Goal: Task Accomplishment & Management: Complete application form

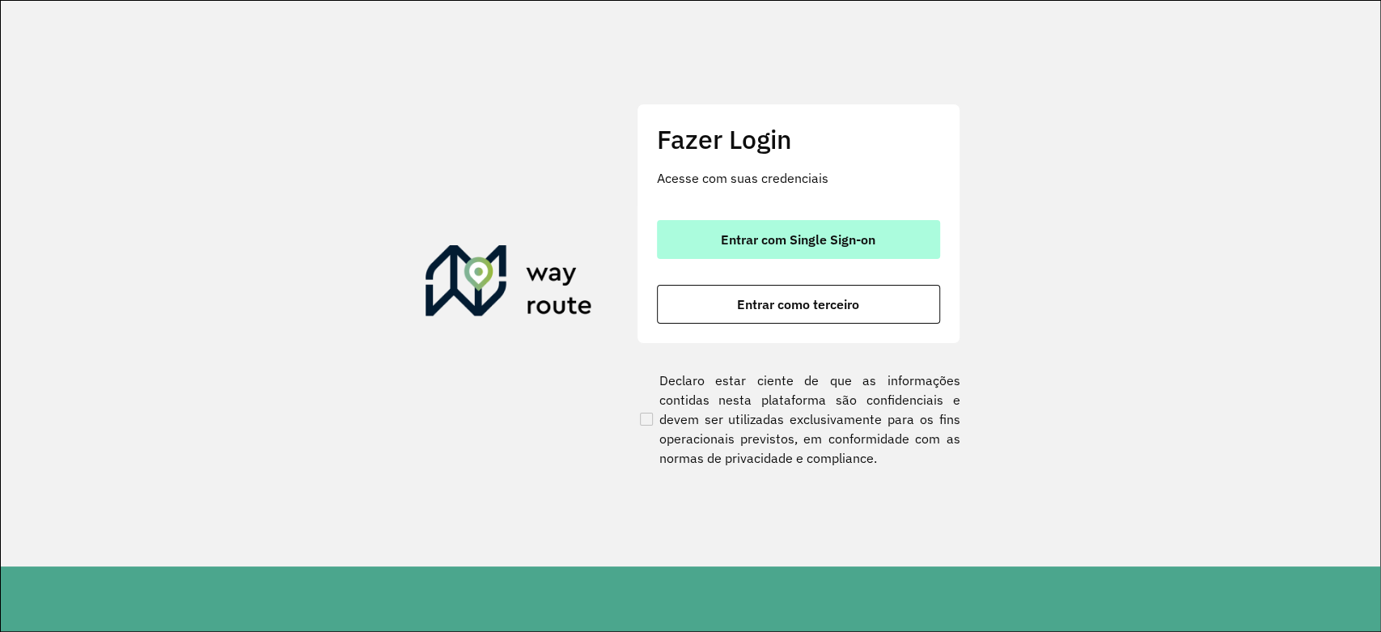
click at [807, 235] on span "Entrar com Single Sign-on" at bounding box center [798, 239] width 154 height 13
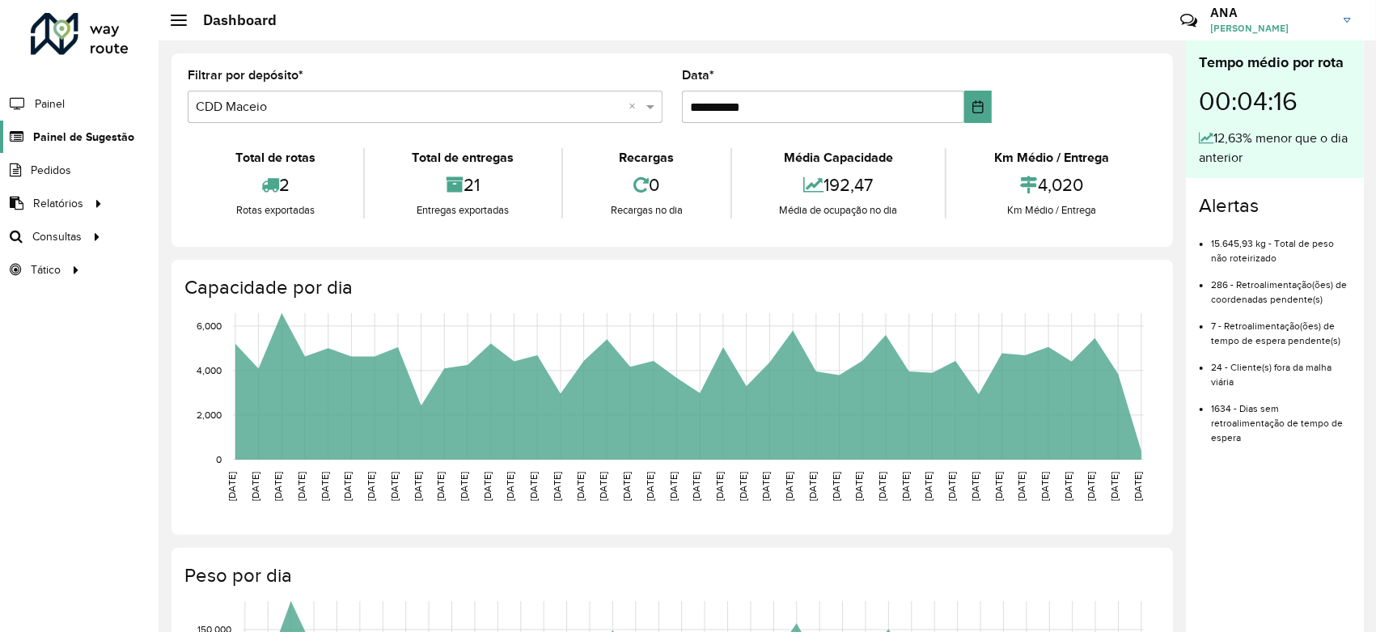
click at [108, 134] on span "Painel de Sugestão" at bounding box center [83, 137] width 101 height 17
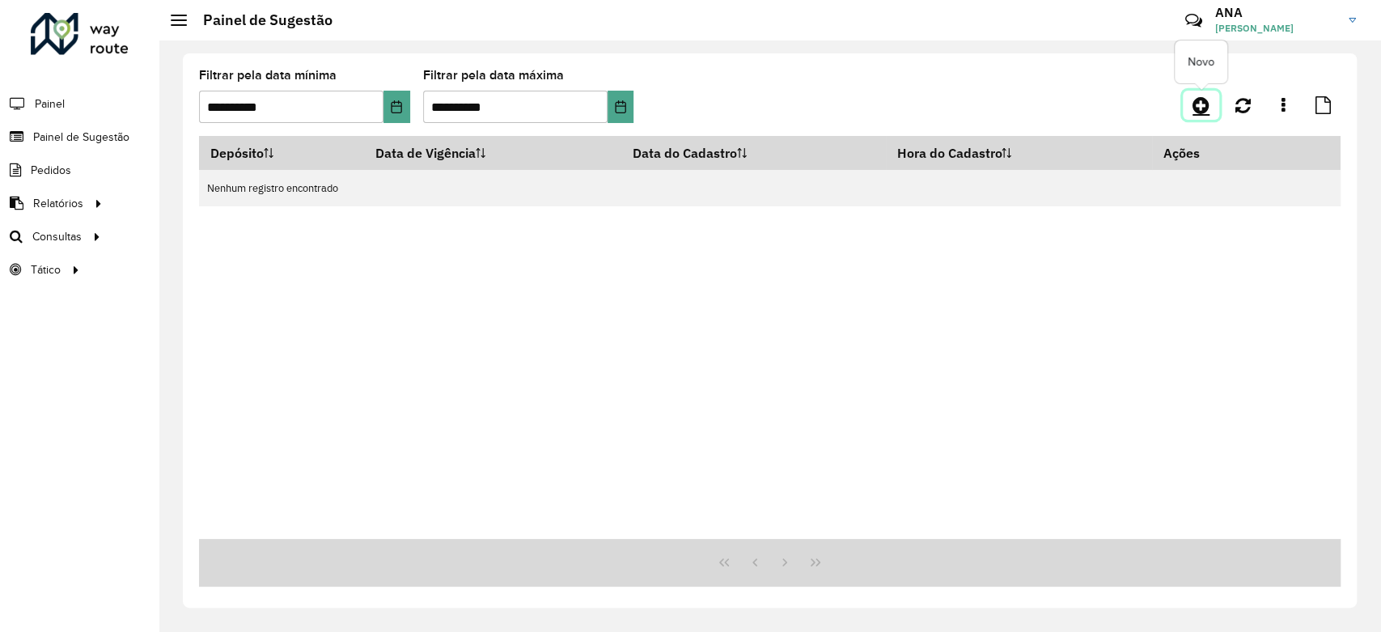
click at [1203, 101] on icon at bounding box center [1200, 104] width 17 height 19
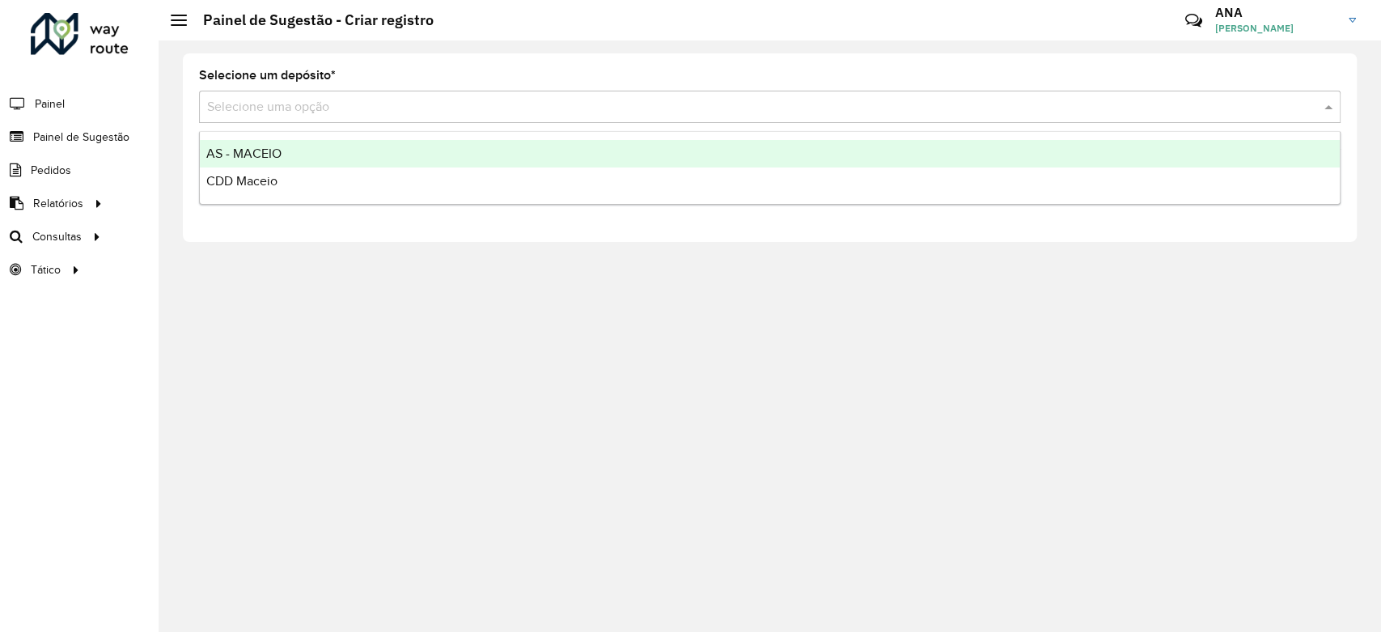
click at [615, 95] on div "Selecione uma opção" at bounding box center [769, 107] width 1141 height 32
click at [527, 167] on div "AS - MACEIO" at bounding box center [770, 153] width 1140 height 27
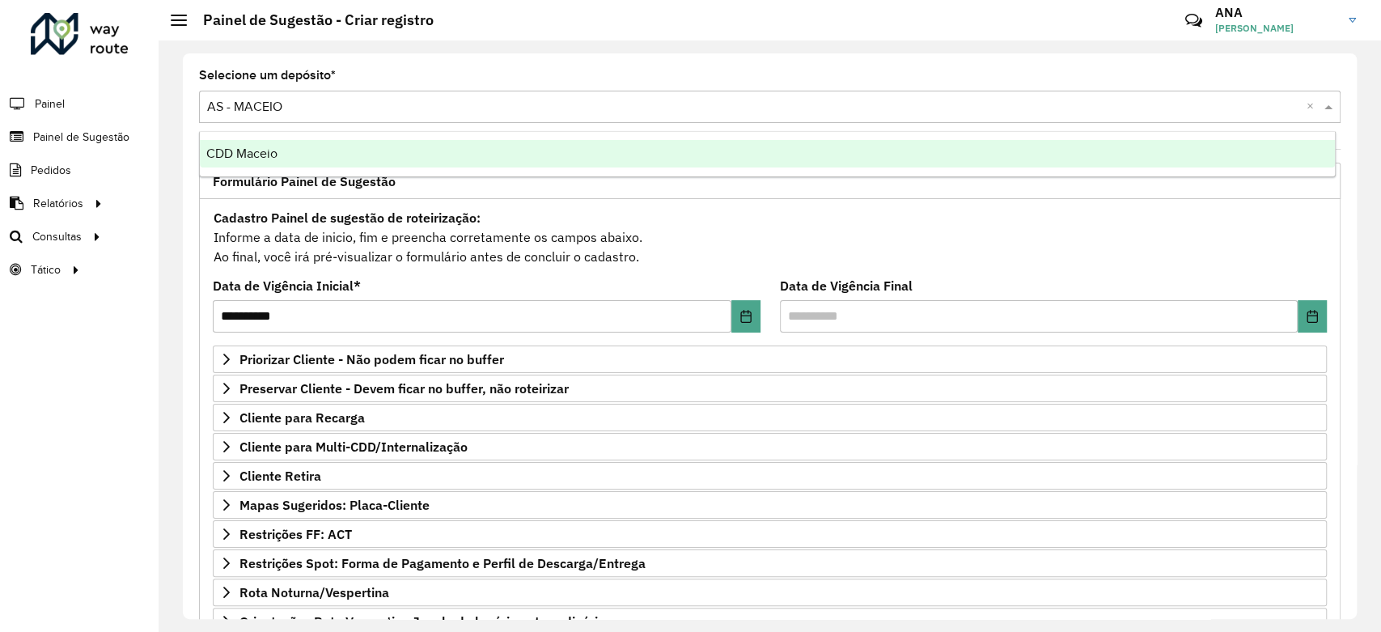
click at [507, 114] on input "text" at bounding box center [753, 107] width 1093 height 19
click at [497, 145] on div "CDD Maceio" at bounding box center [767, 153] width 1135 height 27
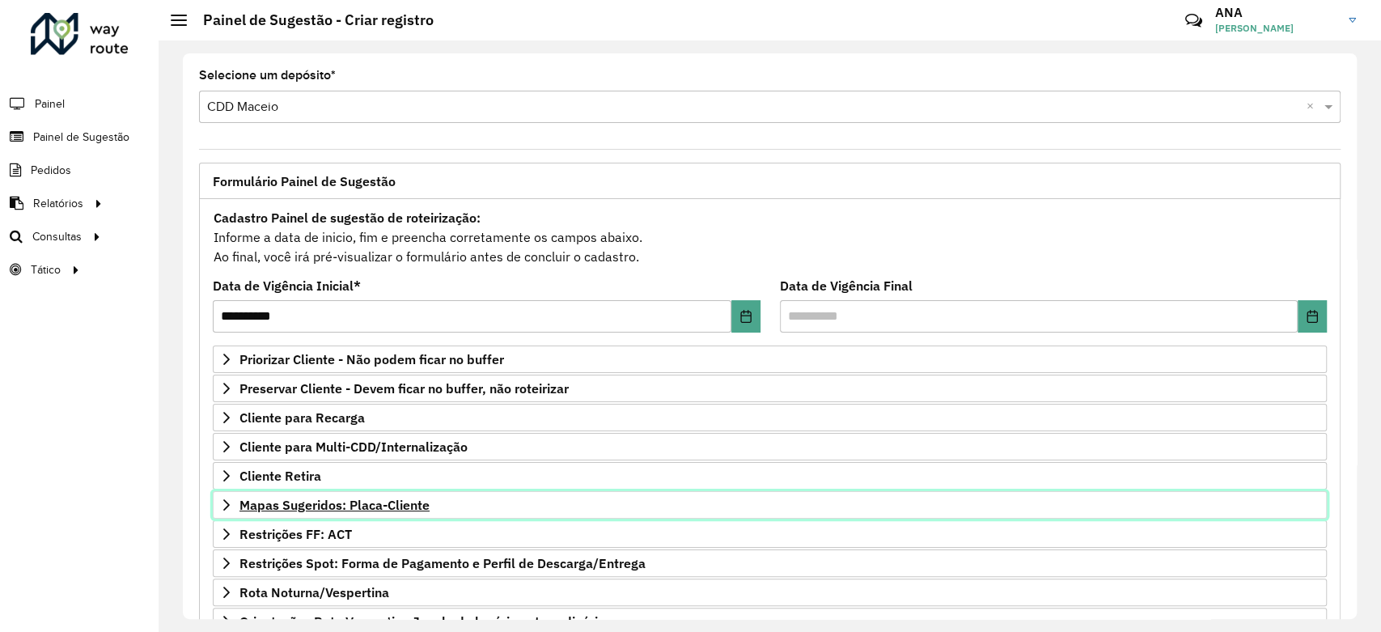
click at [365, 510] on span "Mapas Sugeridos: Placa-Cliente" at bounding box center [334, 504] width 190 height 13
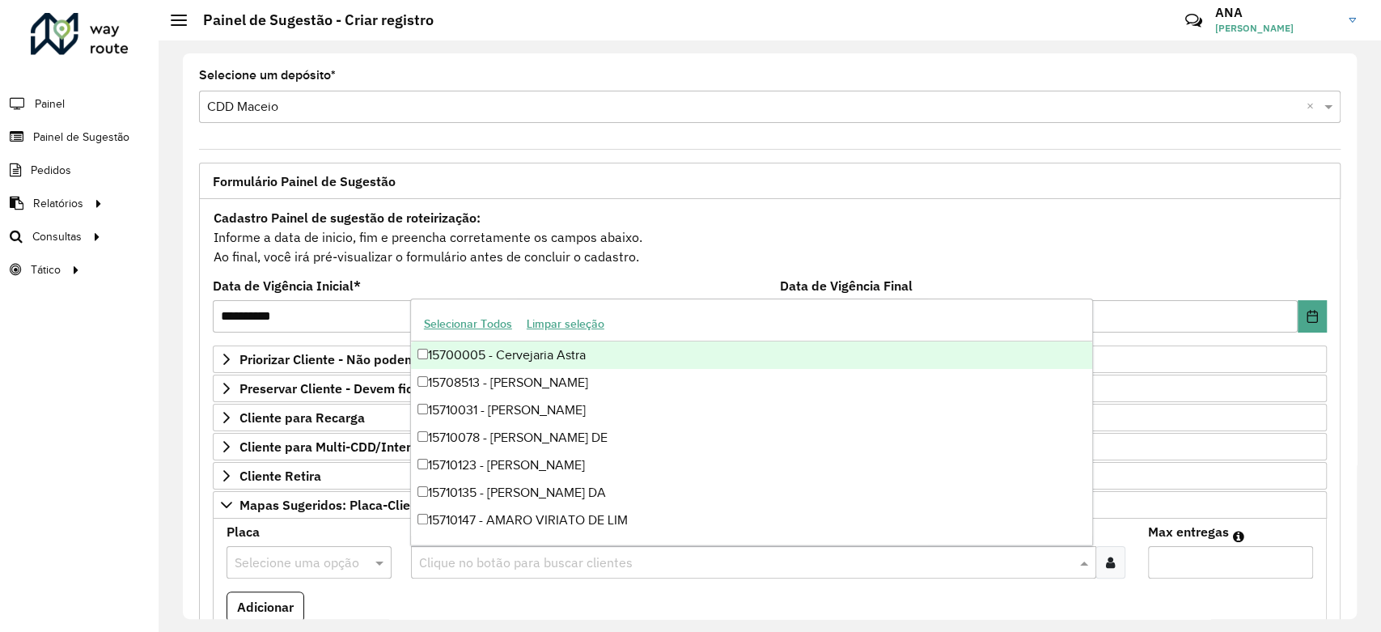
click at [467, 561] on input "text" at bounding box center [745, 562] width 661 height 19
paste input "*****"
type input "*****"
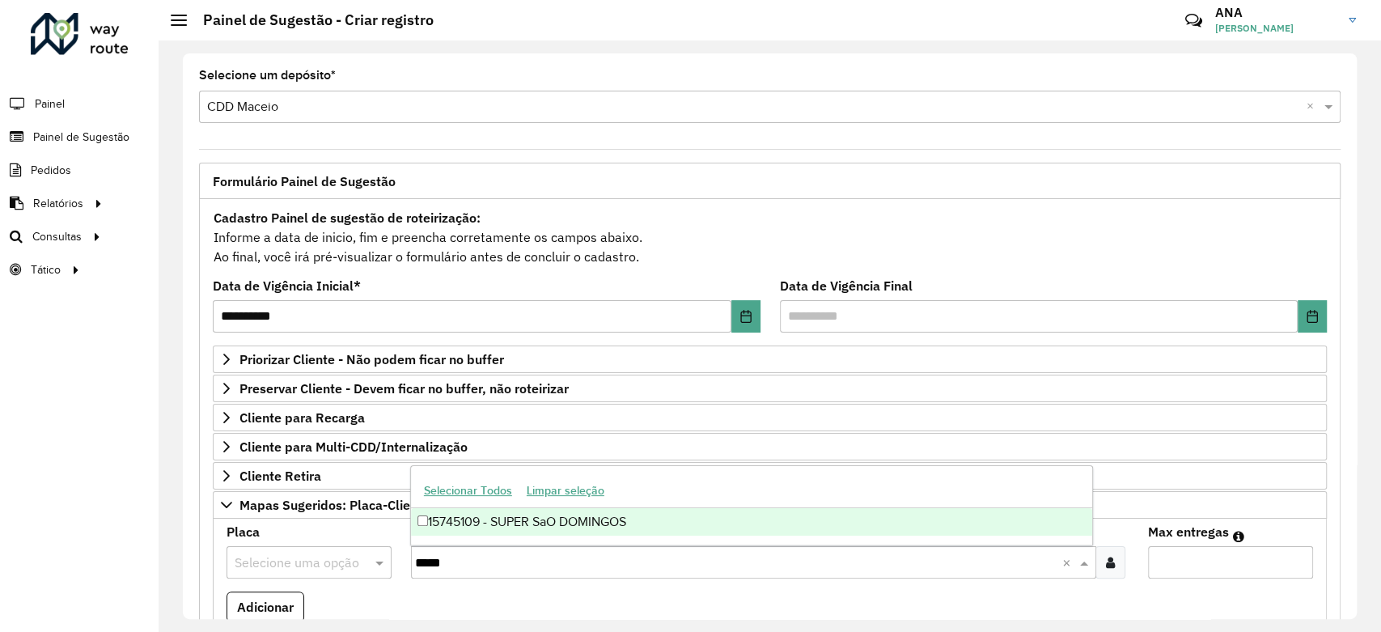
click at [507, 521] on div "15745109 - SUPER SaO DOMINGOS" at bounding box center [751, 521] width 681 height 27
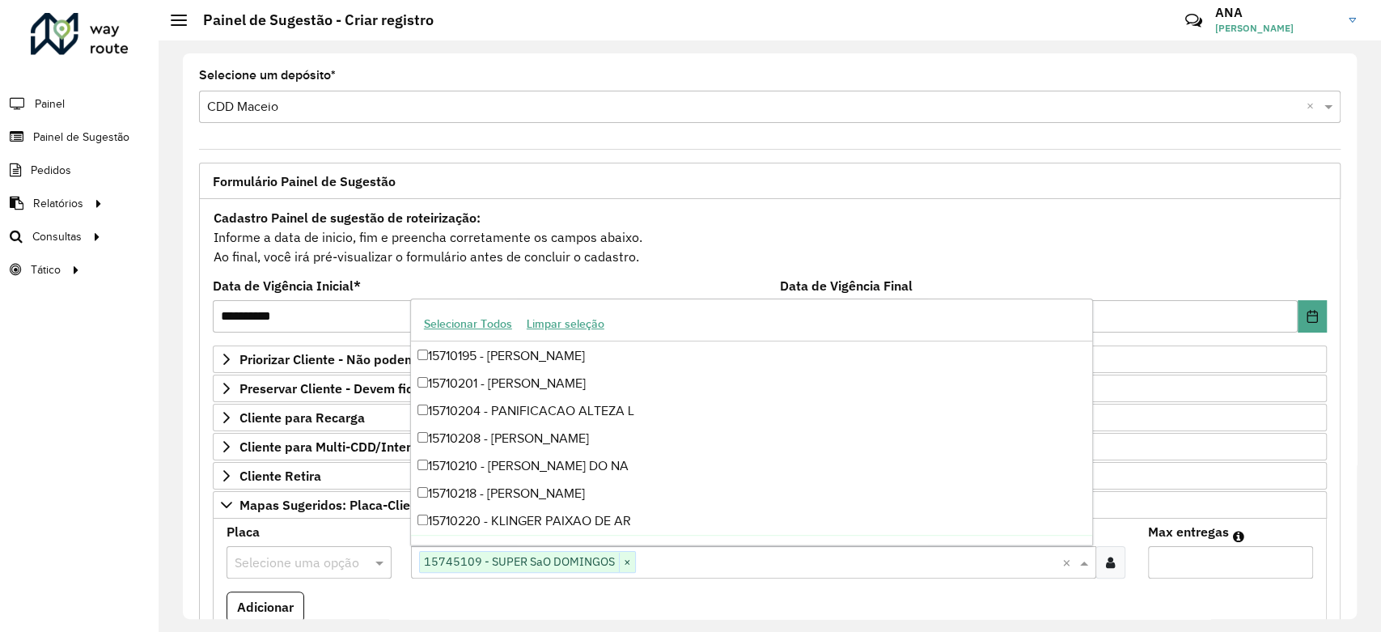
scroll to position [324, 0]
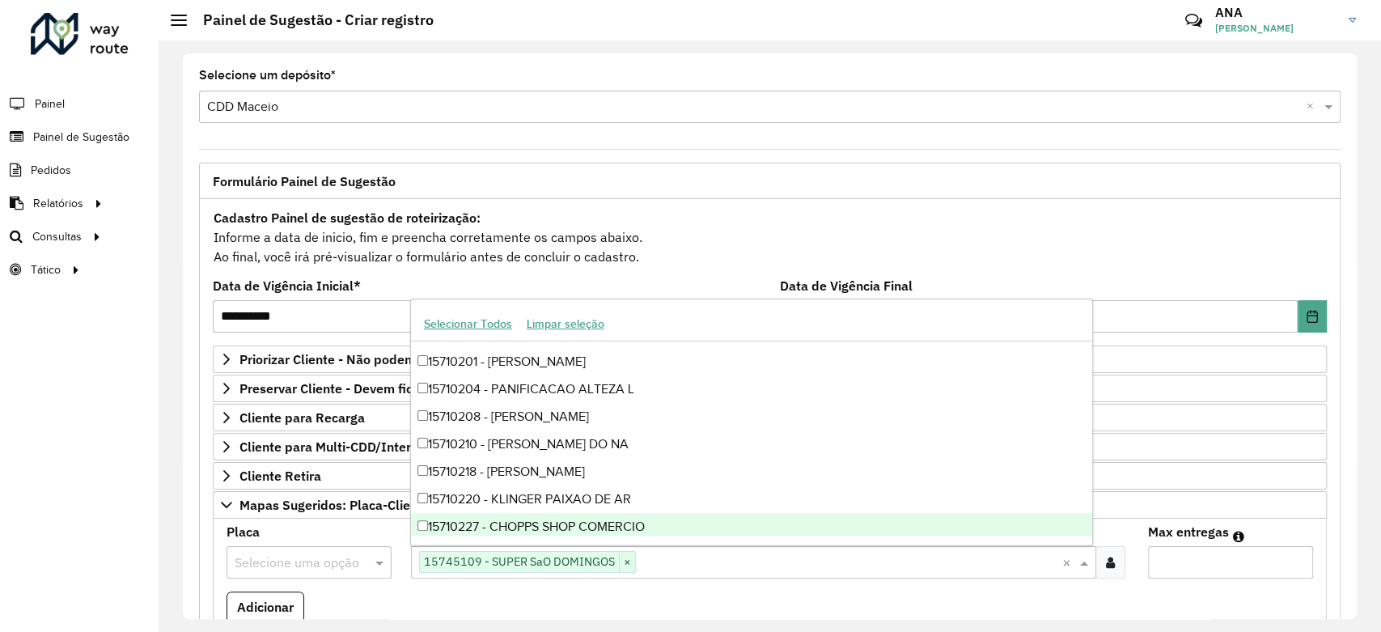
click at [320, 567] on input "text" at bounding box center [293, 562] width 116 height 19
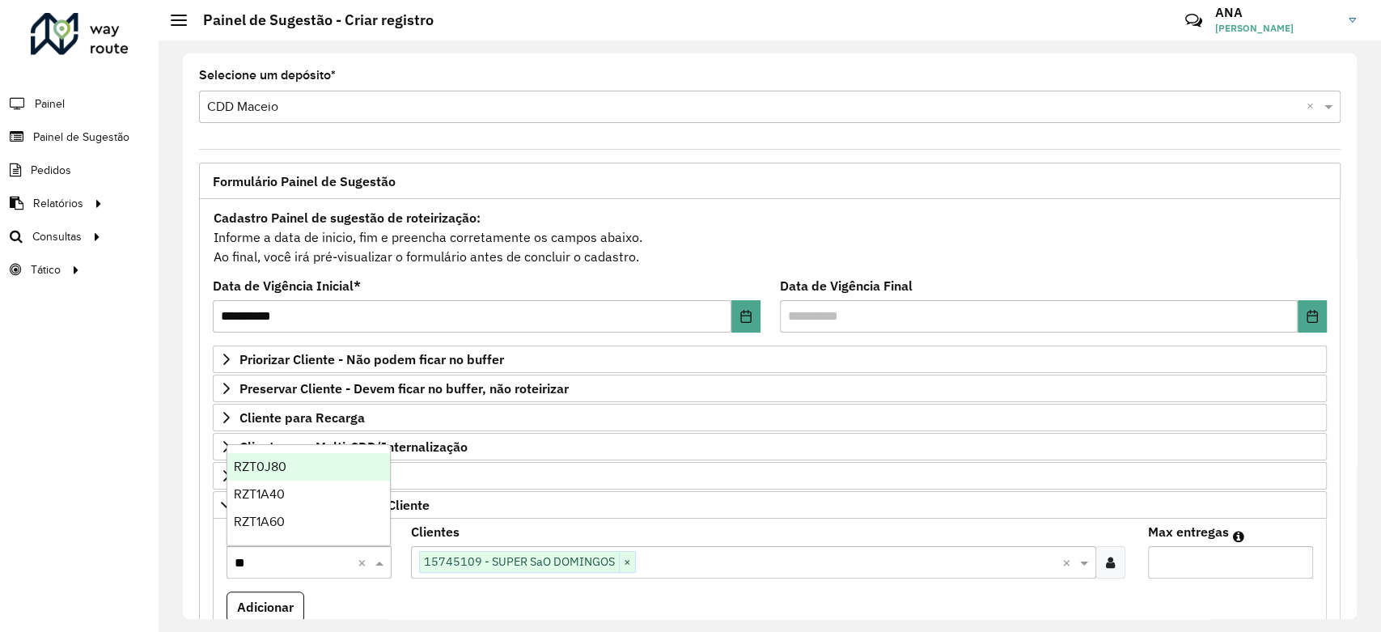
type input "***"
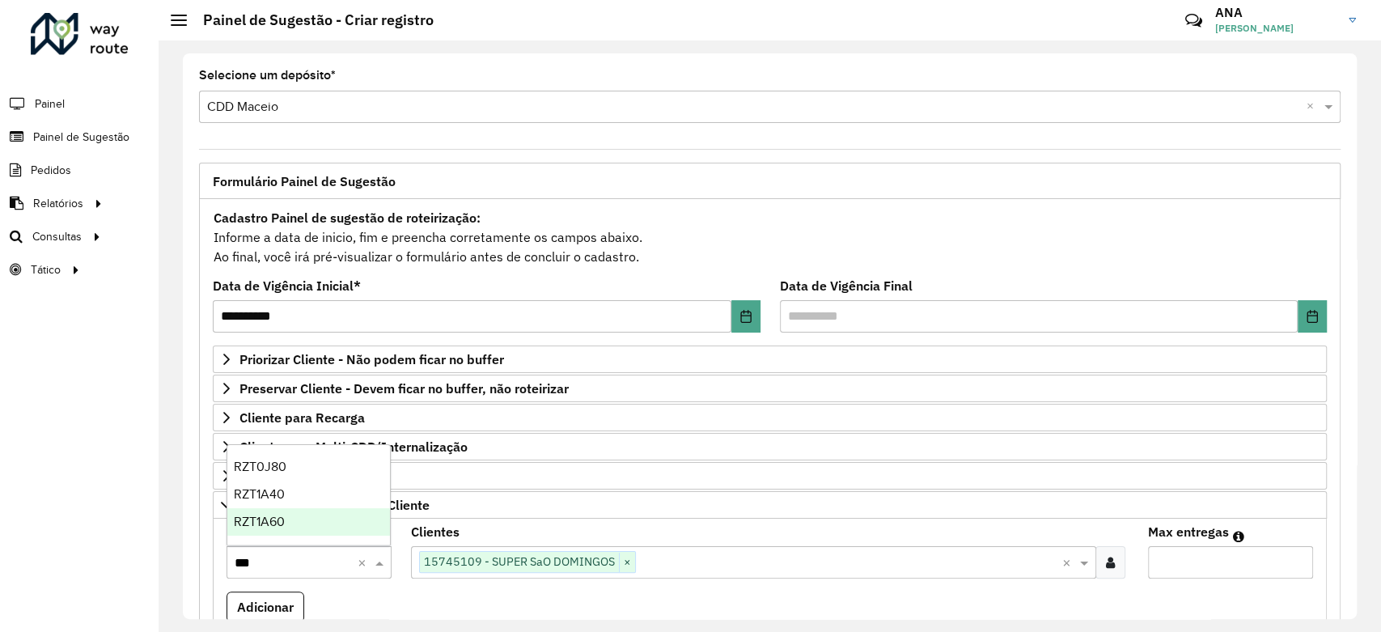
click at [290, 531] on div "RZT1A60" at bounding box center [308, 521] width 163 height 27
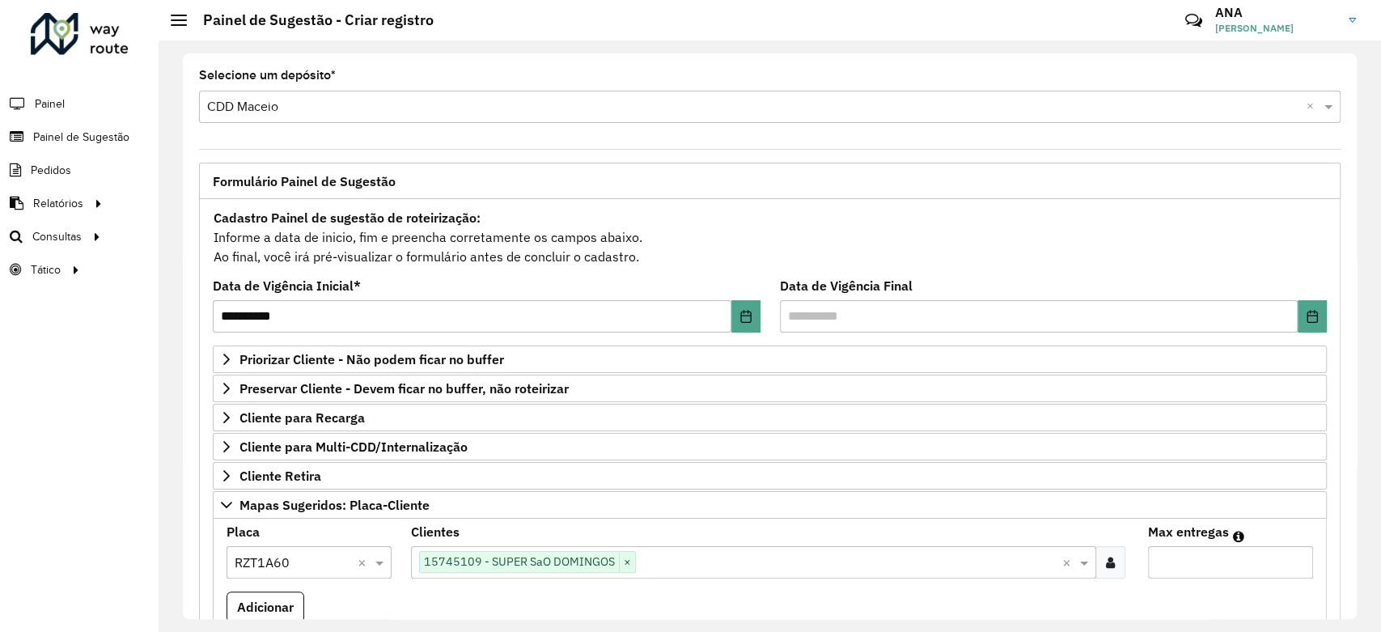
click at [1217, 565] on input "Max entregas" at bounding box center [1230, 562] width 165 height 32
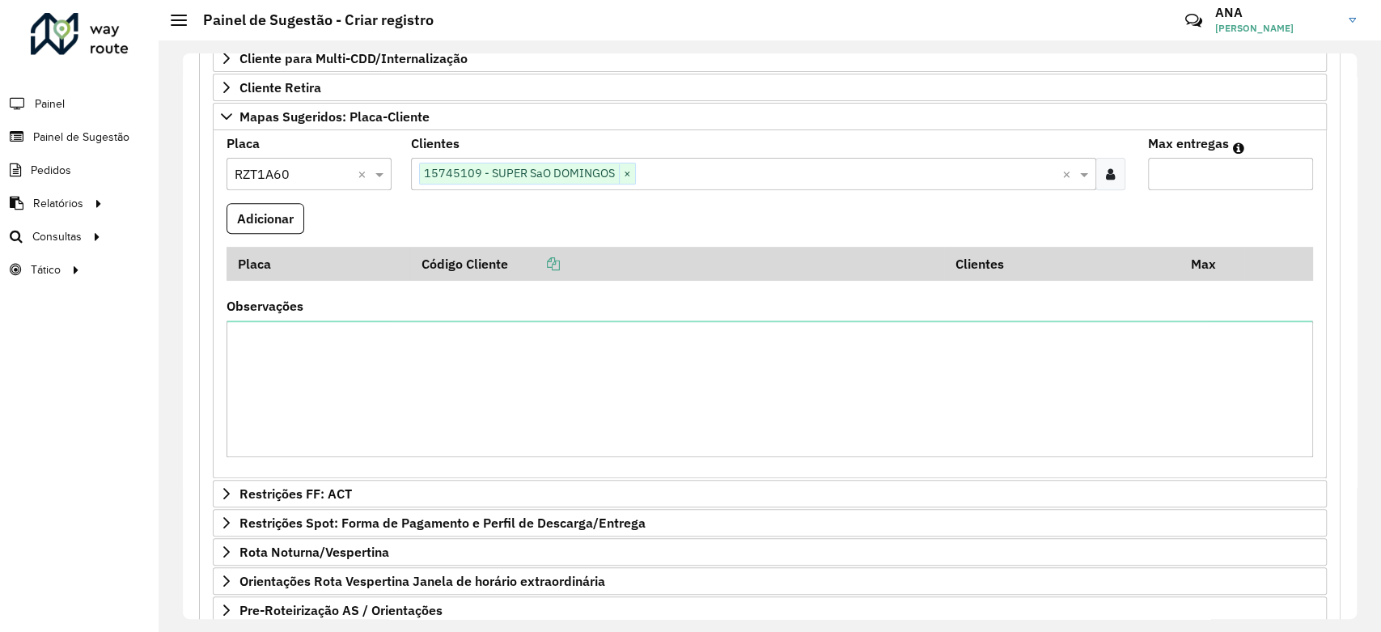
scroll to position [399, 0]
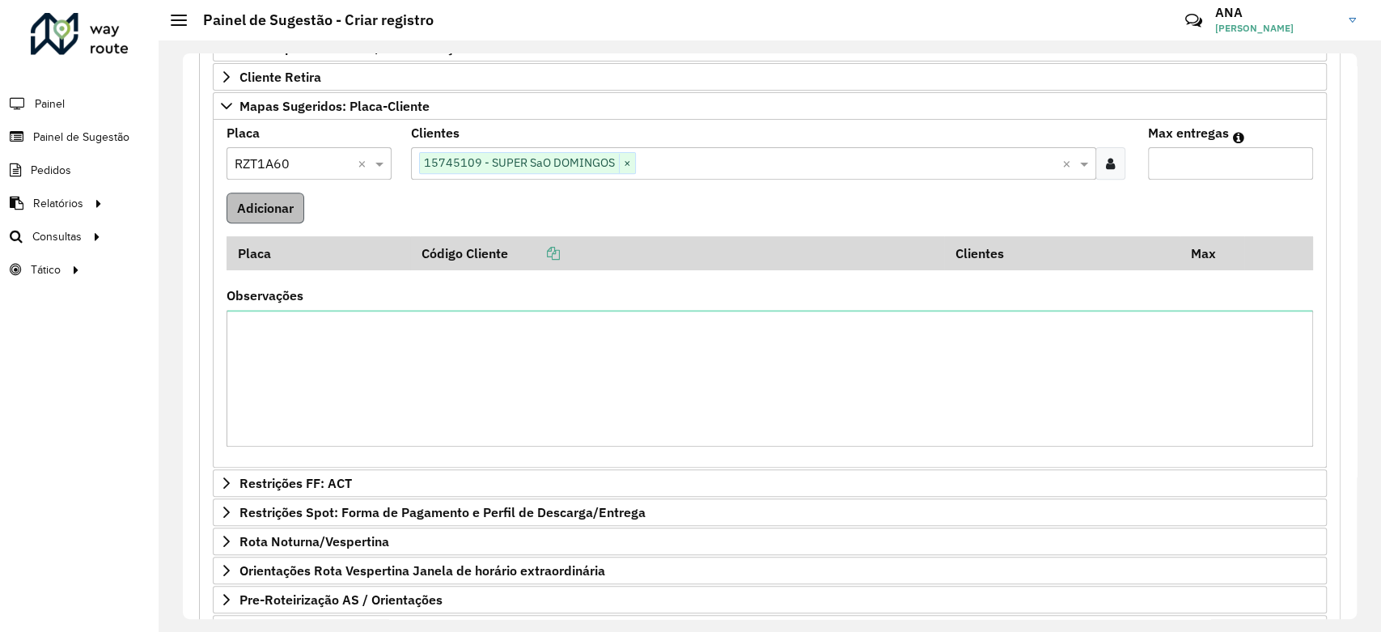
type input "*"
click at [299, 197] on button "Adicionar" at bounding box center [265, 207] width 78 height 31
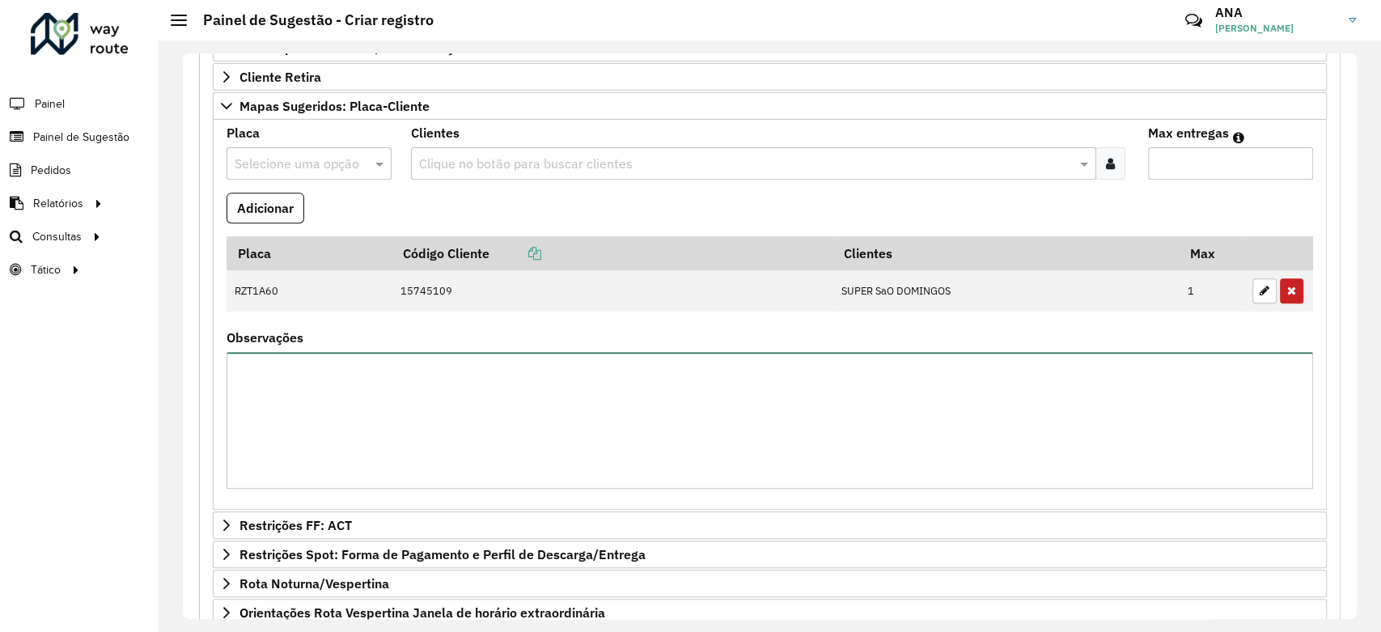
click at [351, 400] on textarea "Observações" at bounding box center [769, 420] width 1086 height 137
type textarea "**********"
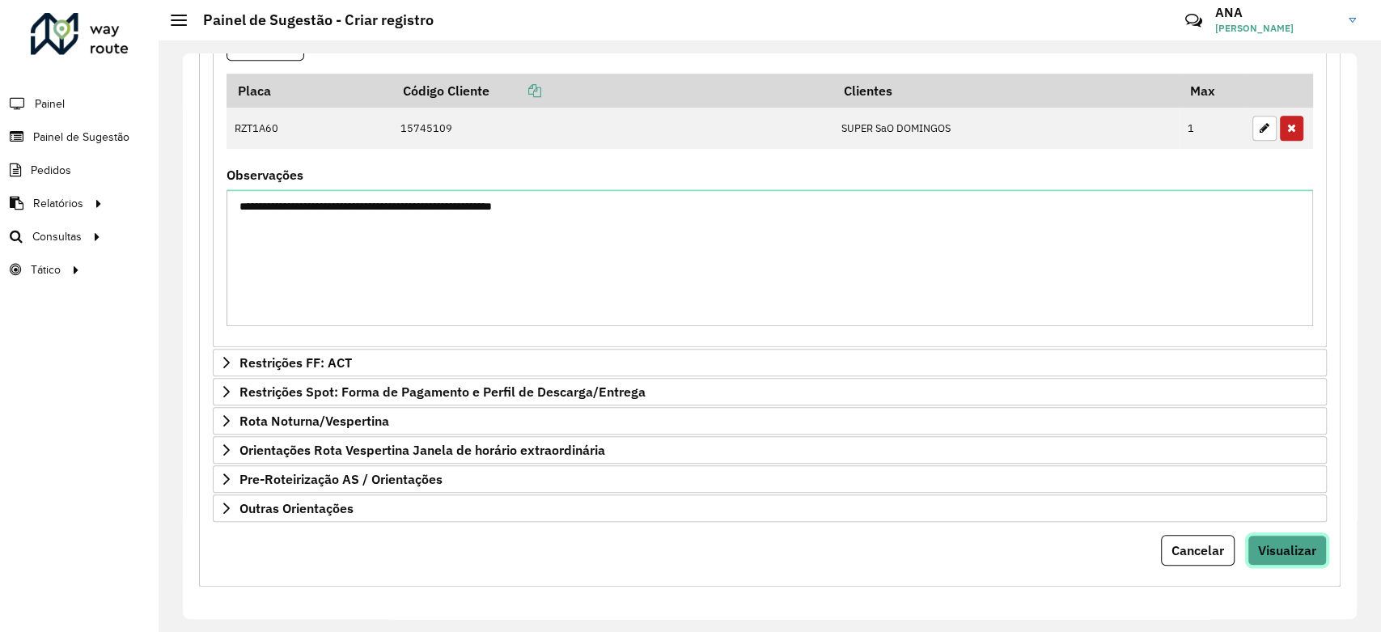
click at [1275, 556] on button "Visualizar" at bounding box center [1286, 550] width 79 height 31
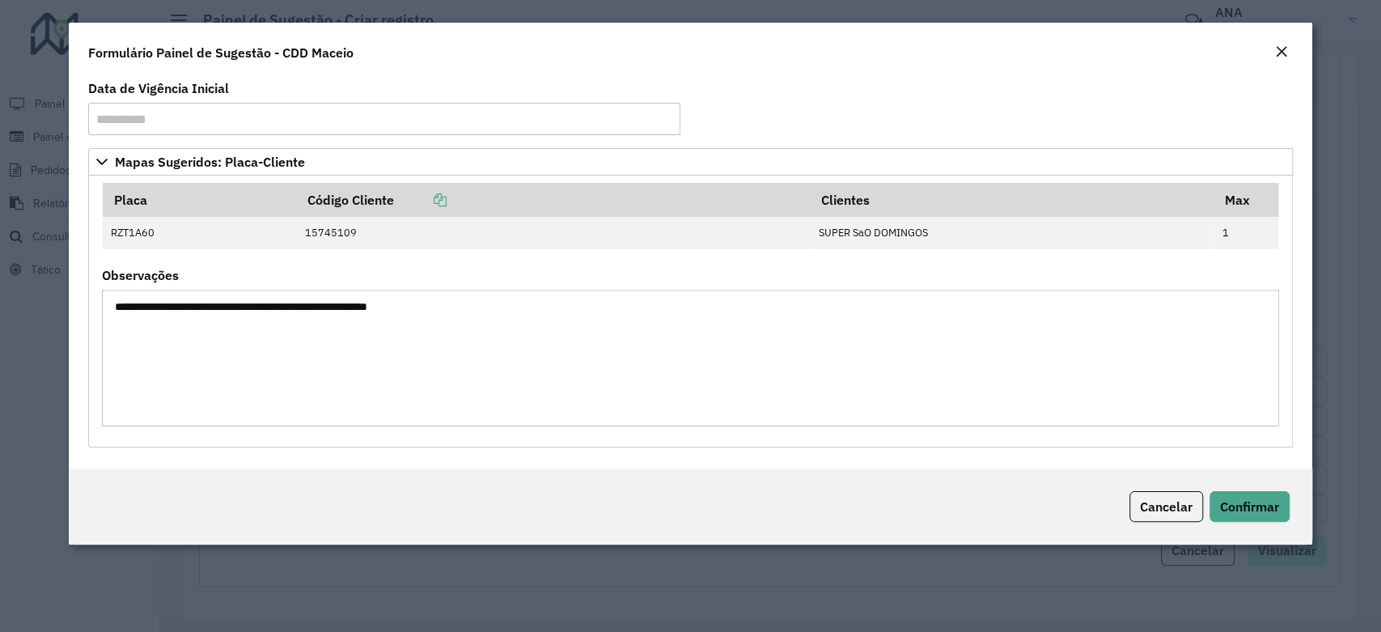
click at [1275, 556] on body "Aguarde... Pop-up bloqueado! Seu navegador bloqueou automáticamente a abertura …" at bounding box center [690, 316] width 1381 height 632
click at [1266, 498] on span "Confirmar" at bounding box center [1249, 506] width 59 height 16
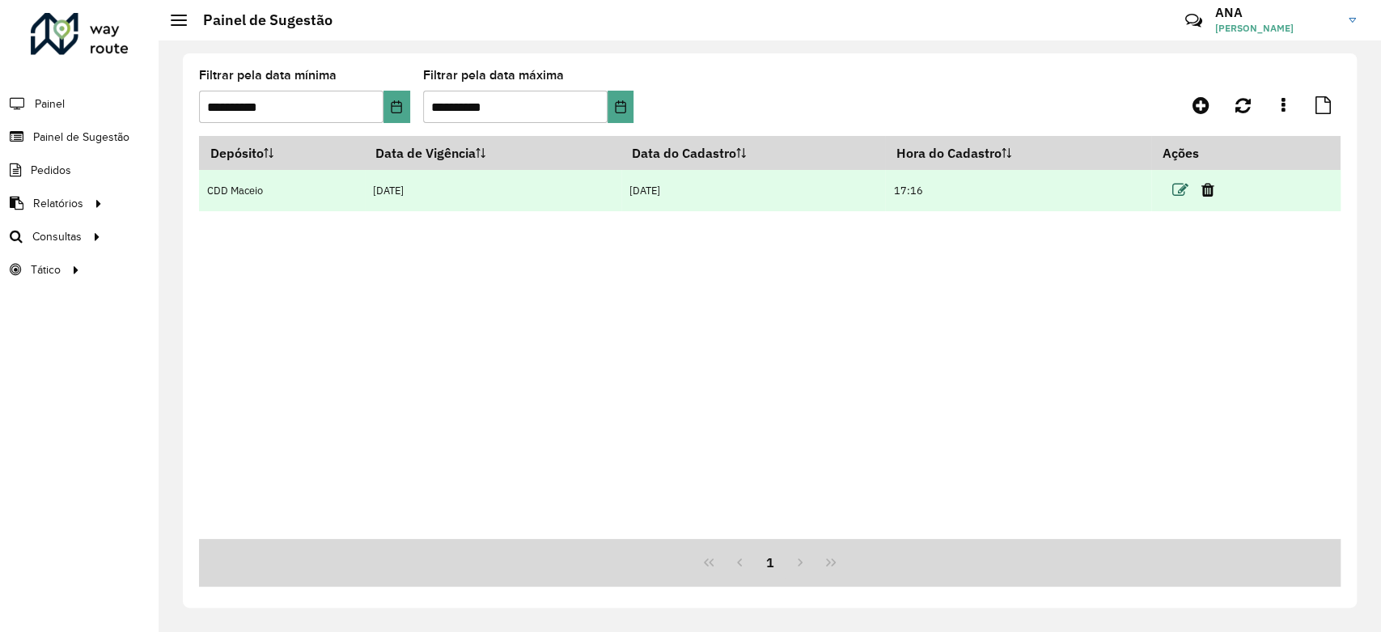
click at [1182, 191] on icon at bounding box center [1180, 190] width 16 height 16
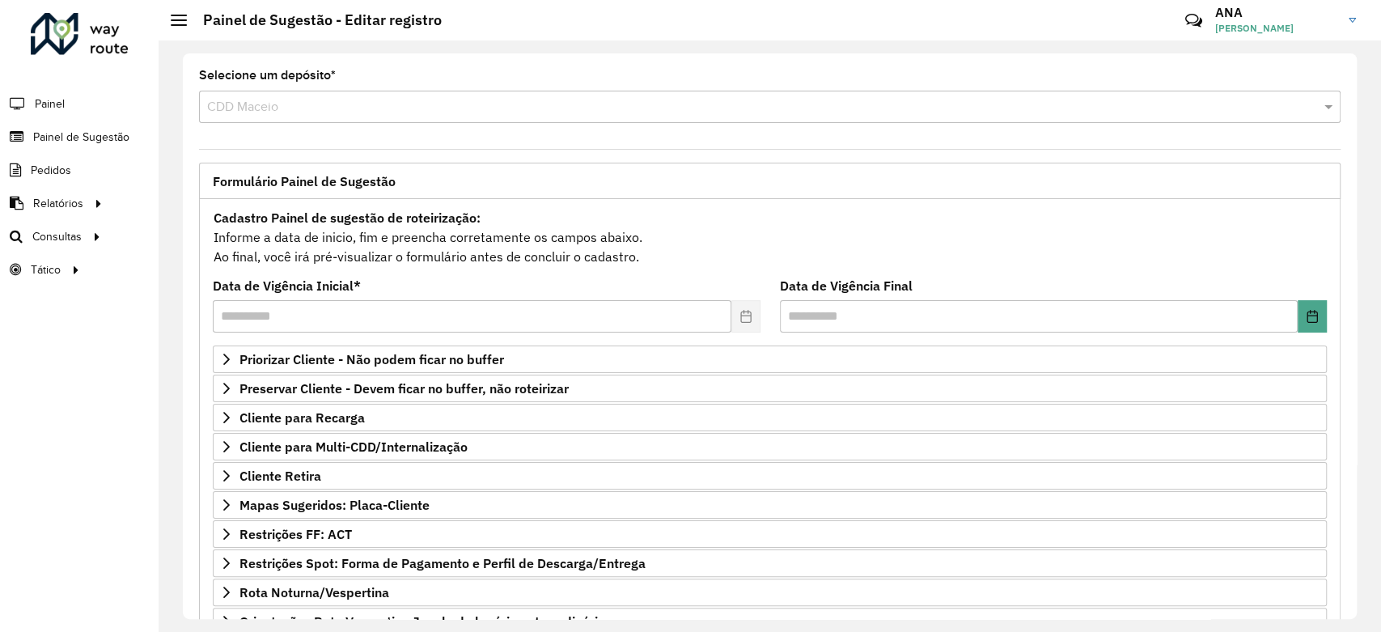
scroll to position [171, 0]
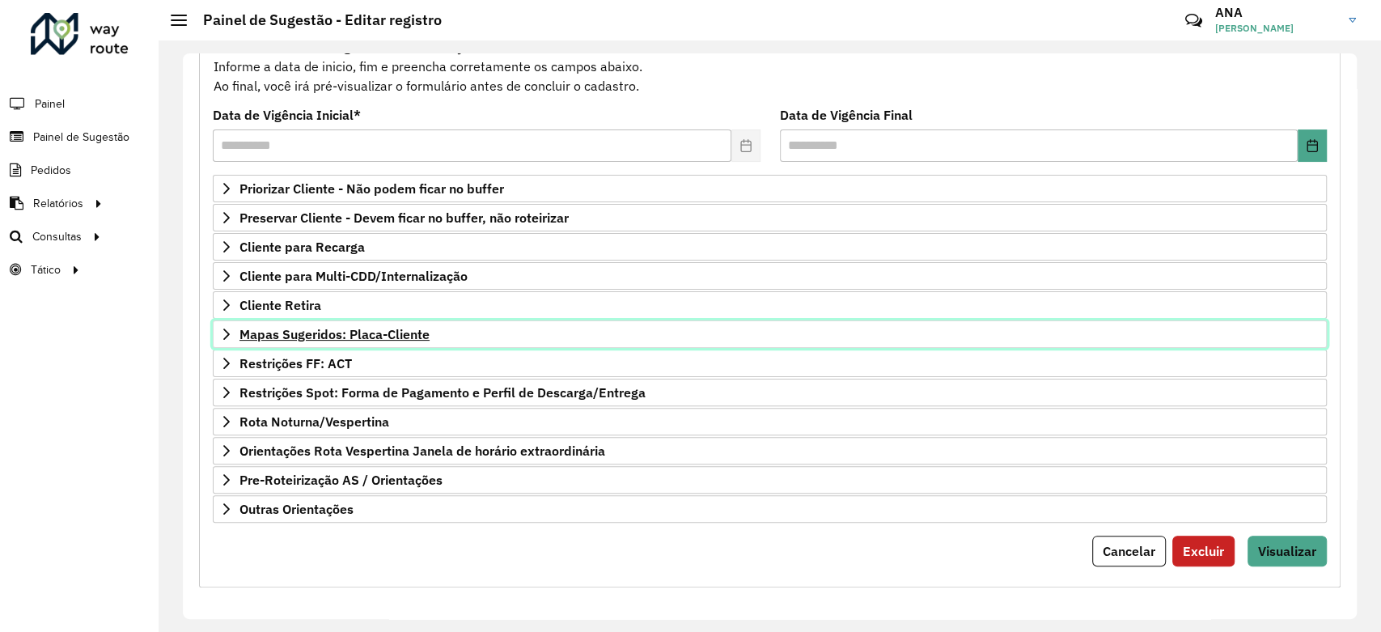
click at [377, 336] on span "Mapas Sugeridos: Placa-Cliente" at bounding box center [334, 334] width 190 height 13
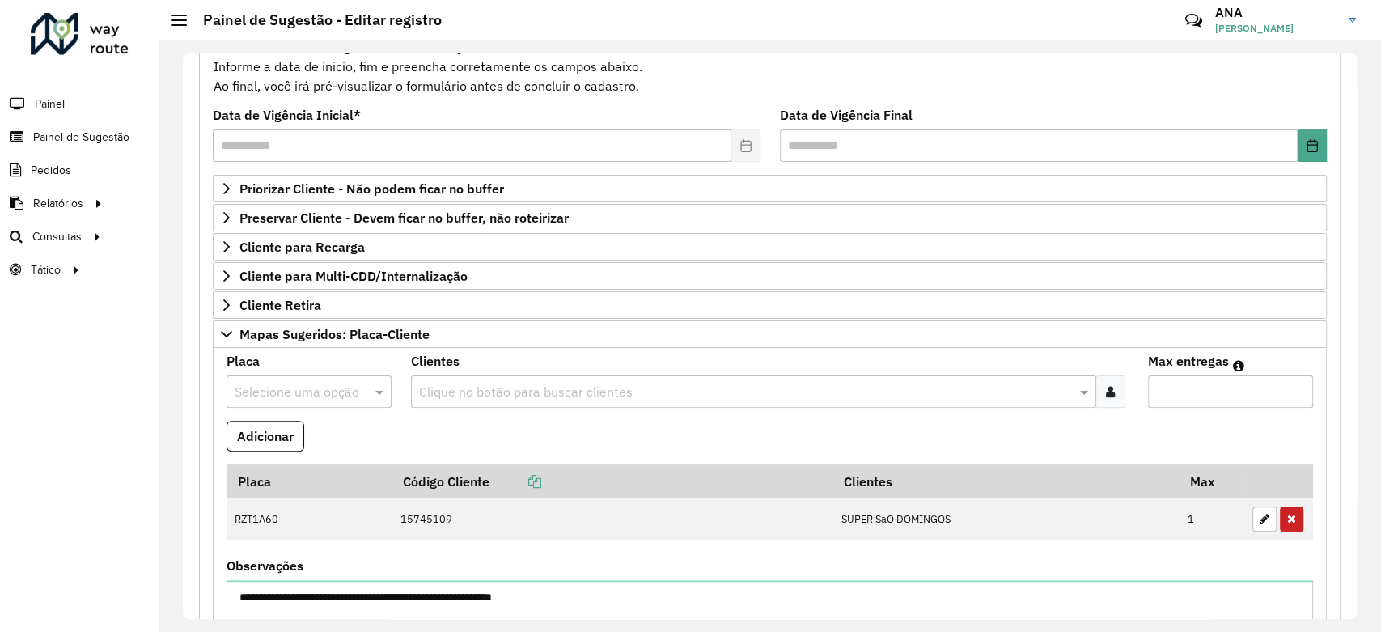
click at [324, 387] on input "text" at bounding box center [293, 392] width 116 height 19
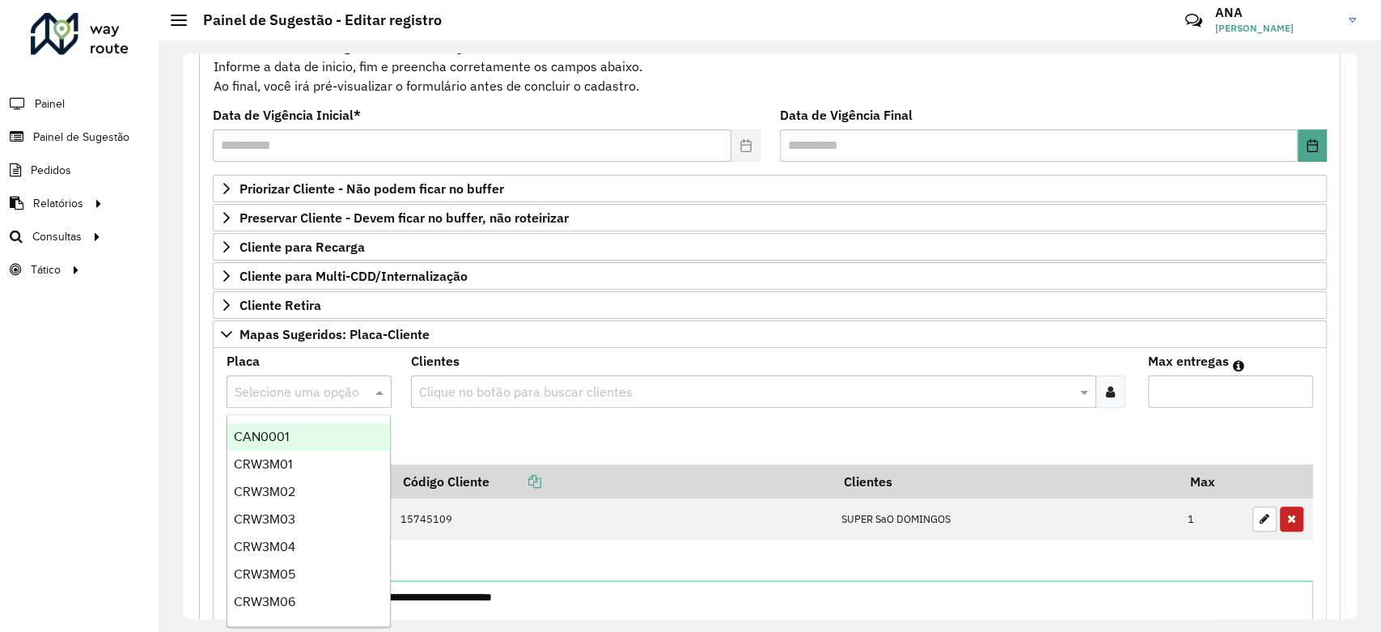
click at [524, 443] on formly-field "Adicionar" at bounding box center [770, 443] width 1106 height 44
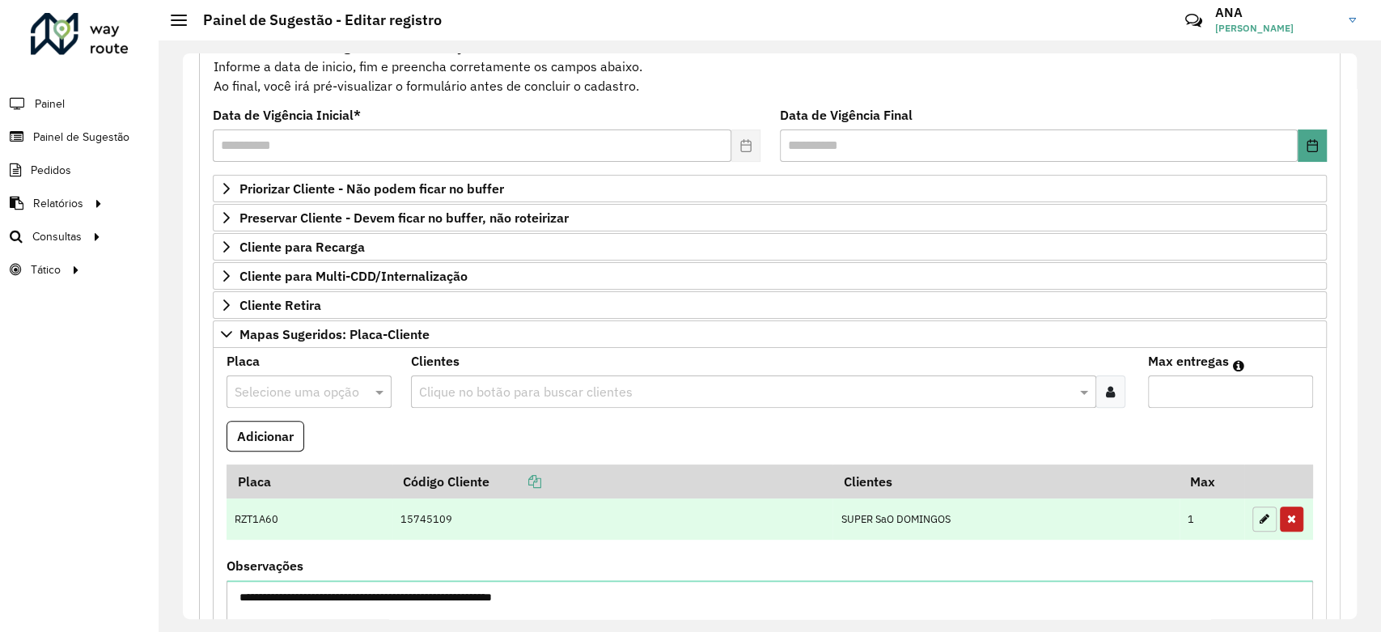
click at [1259, 520] on icon "button" at bounding box center [1264, 518] width 10 height 11
type input "*"
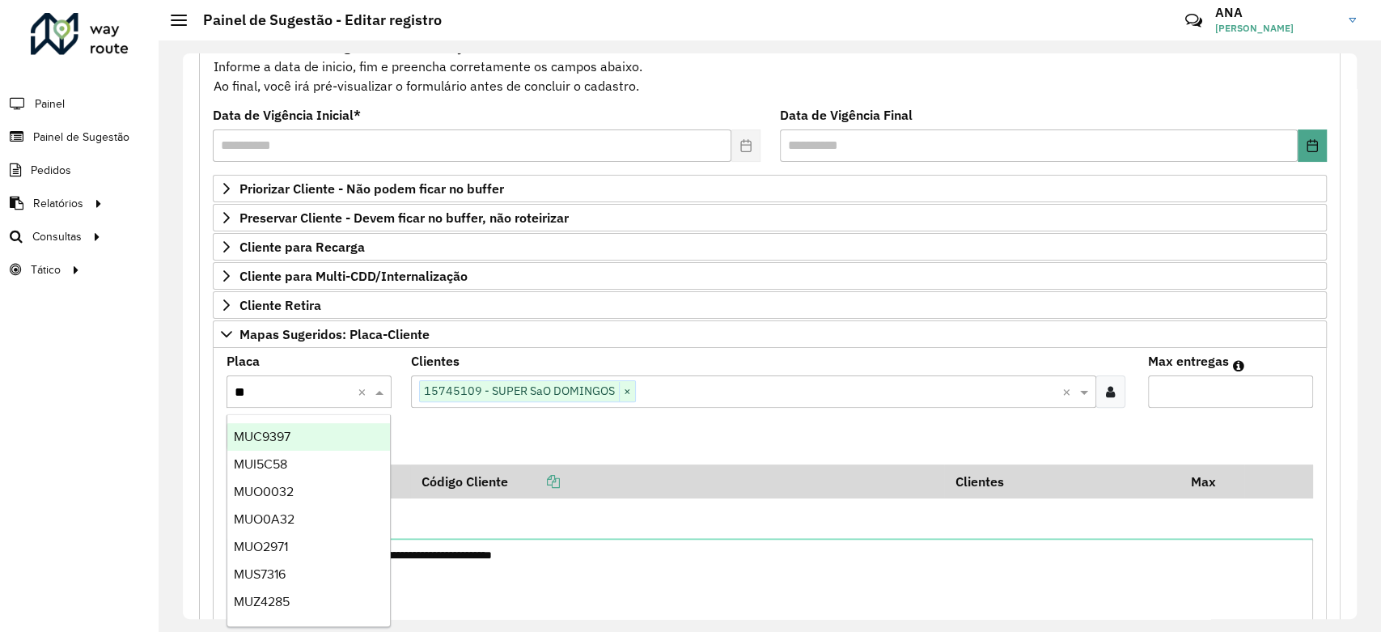
type input "***"
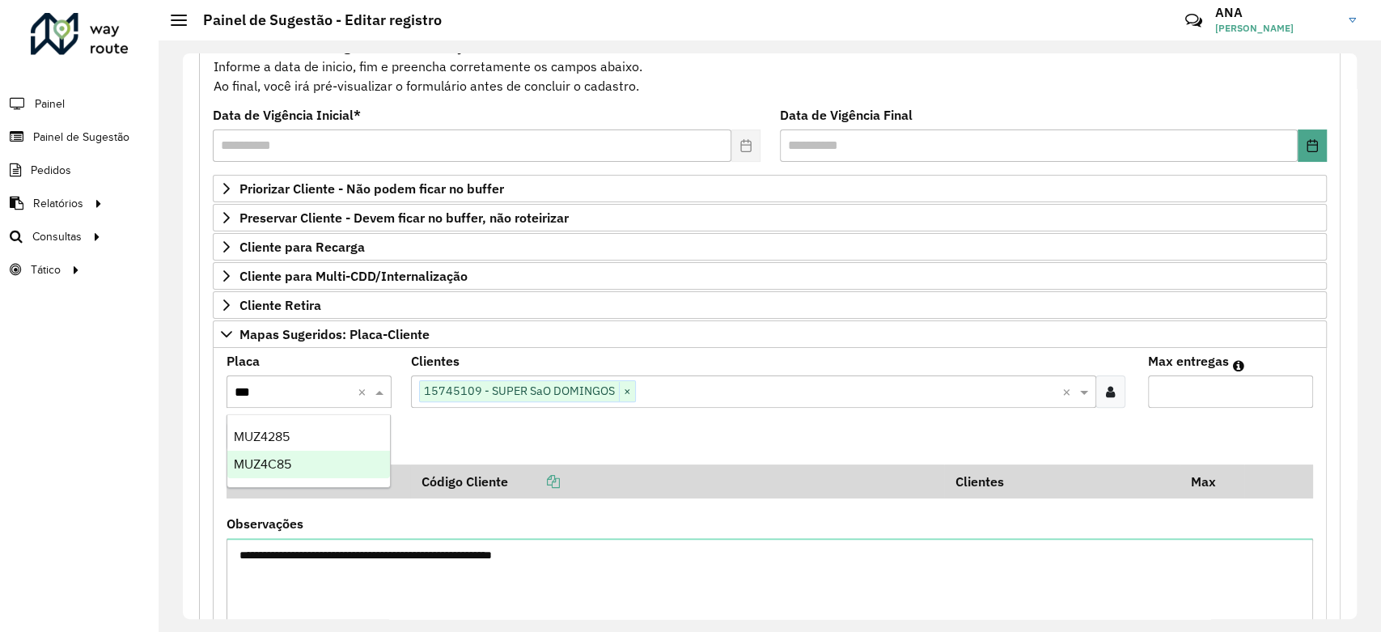
click at [314, 457] on div "MUZ4C85" at bounding box center [308, 463] width 163 height 27
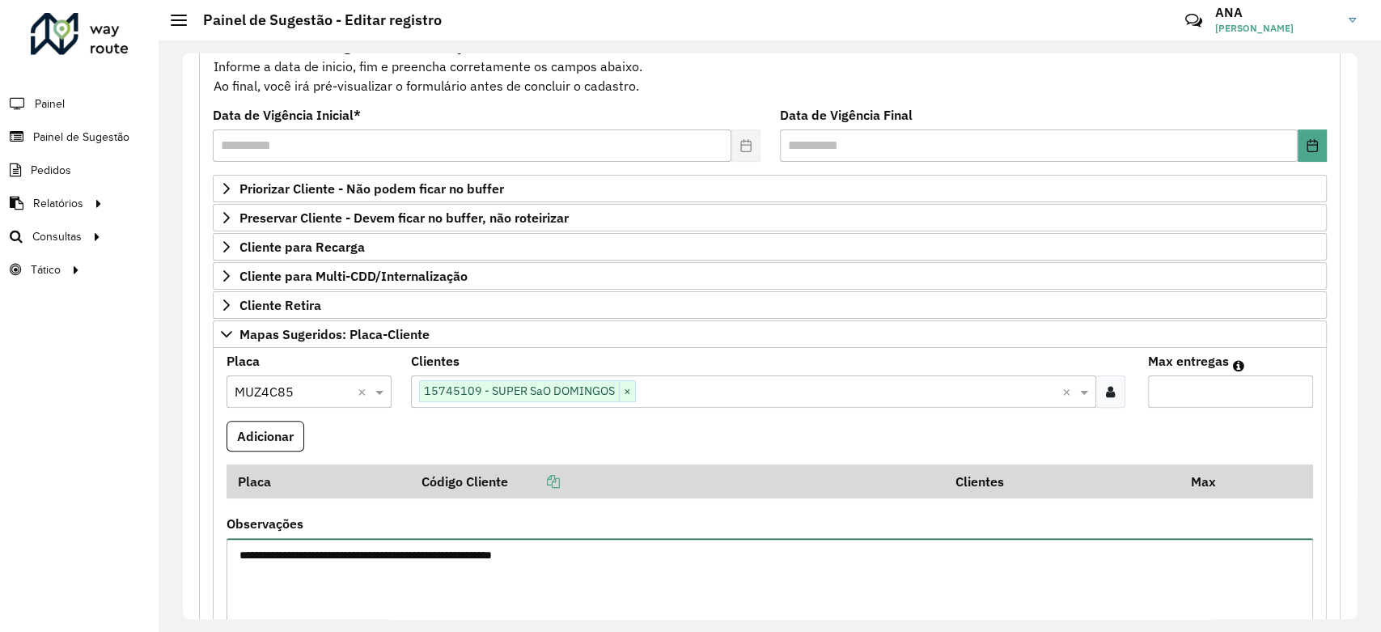
click at [277, 549] on textarea "**********" at bounding box center [769, 606] width 1086 height 137
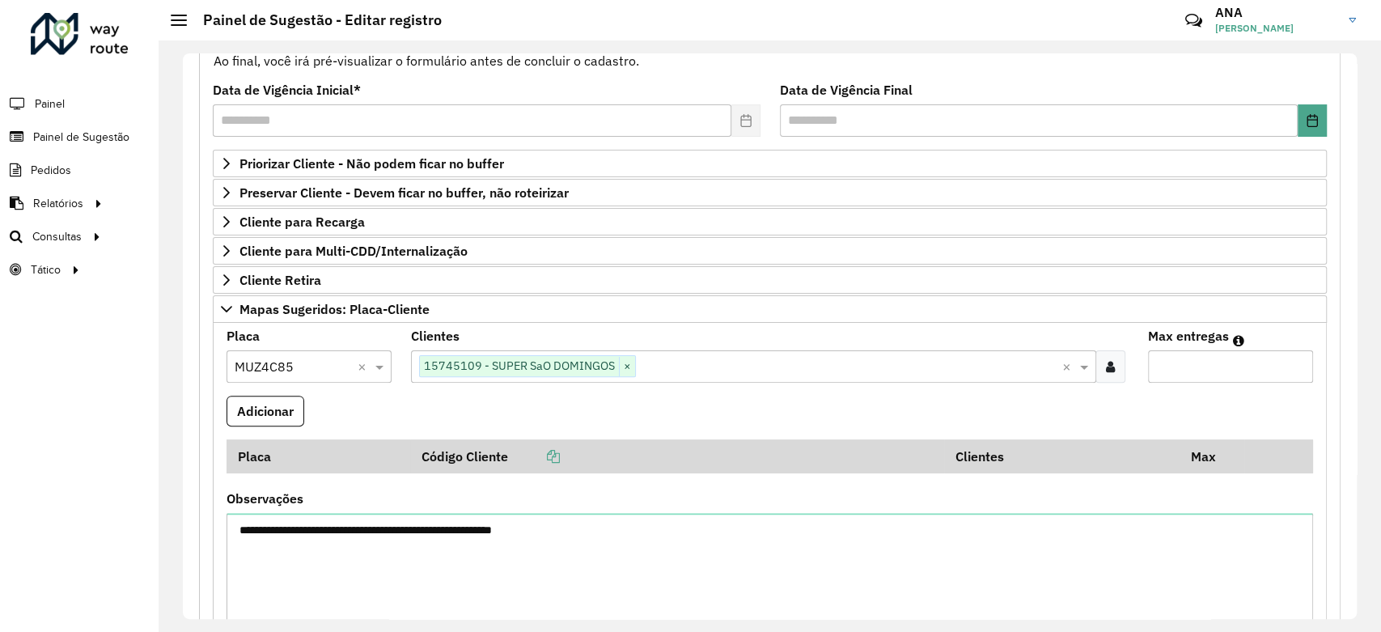
scroll to position [185, 0]
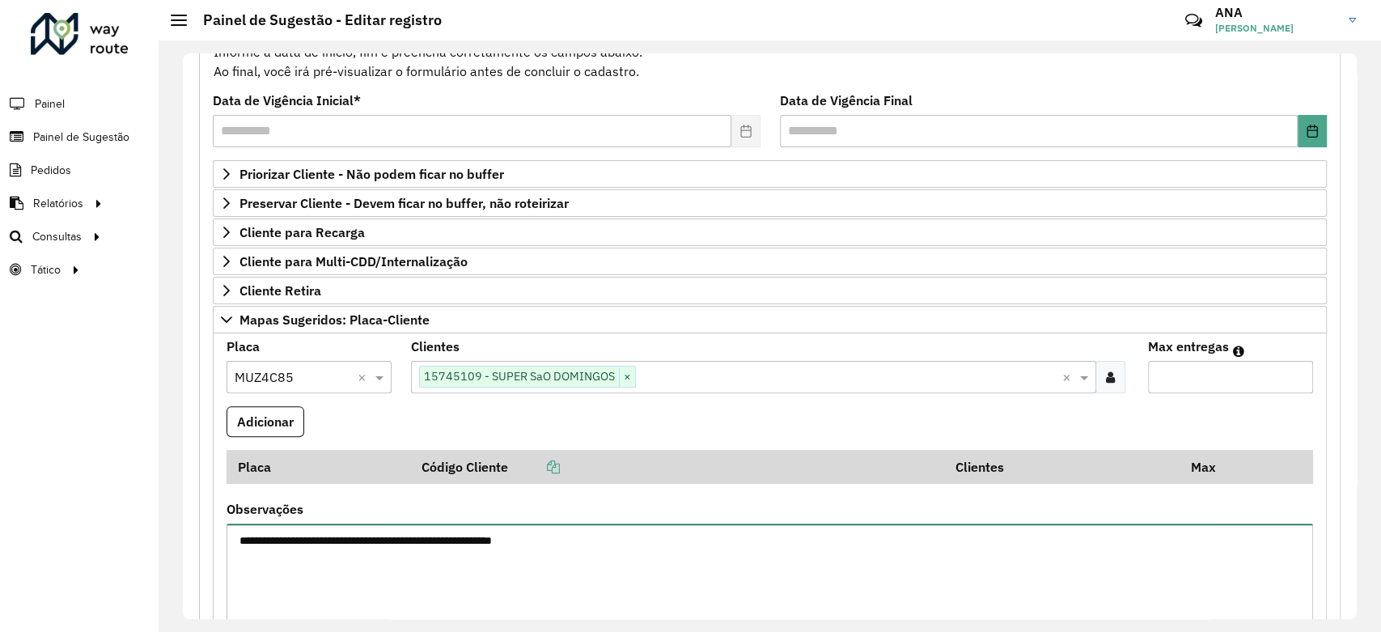
click at [273, 528] on textarea "**********" at bounding box center [769, 591] width 1086 height 137
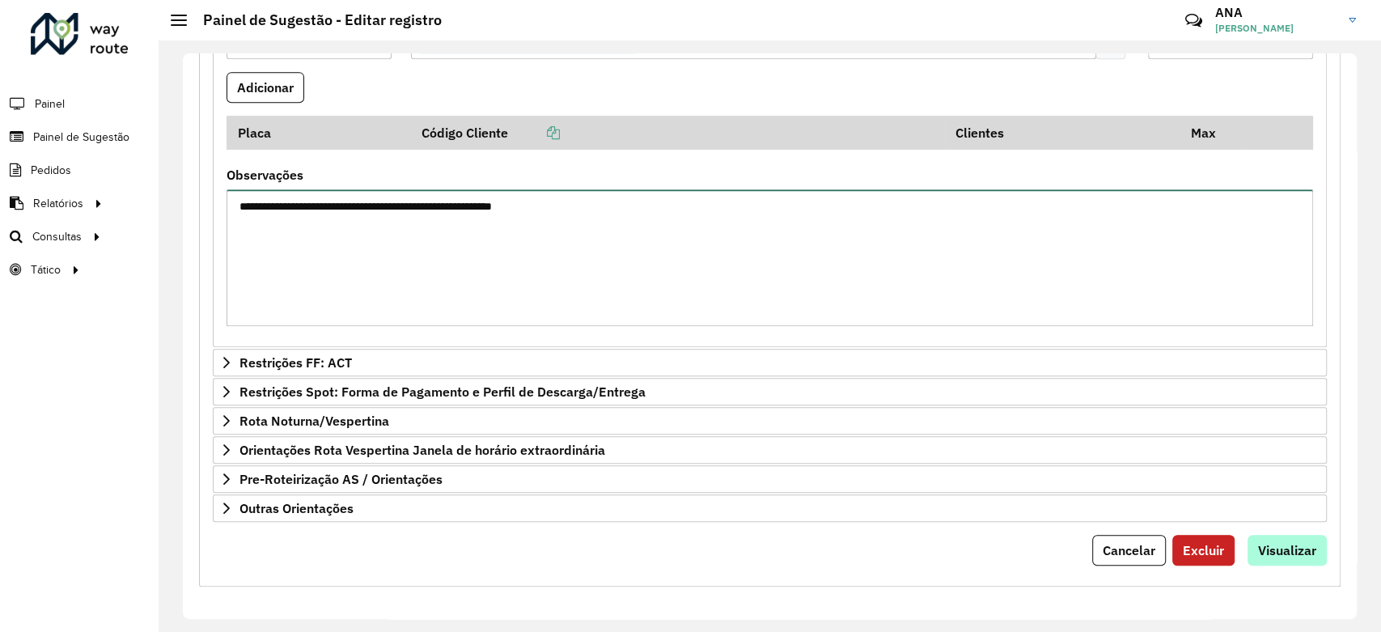
type textarea "**********"
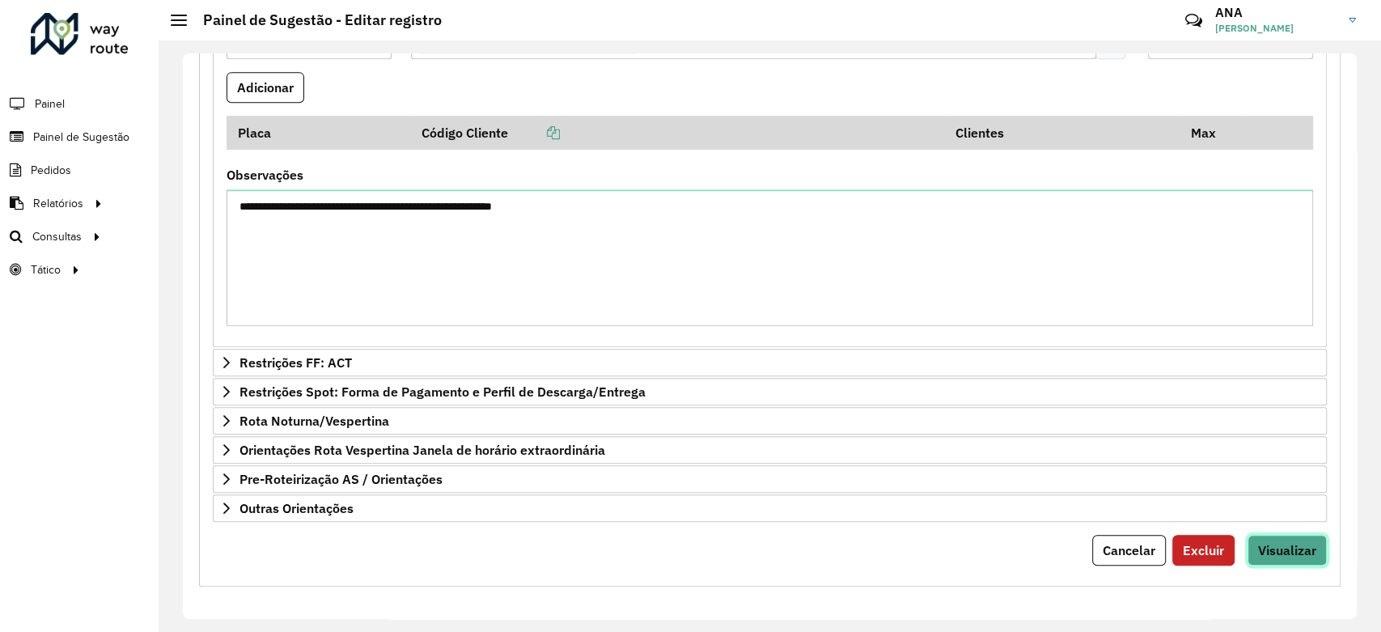
click at [1317, 550] on button "Visualizar" at bounding box center [1286, 550] width 79 height 31
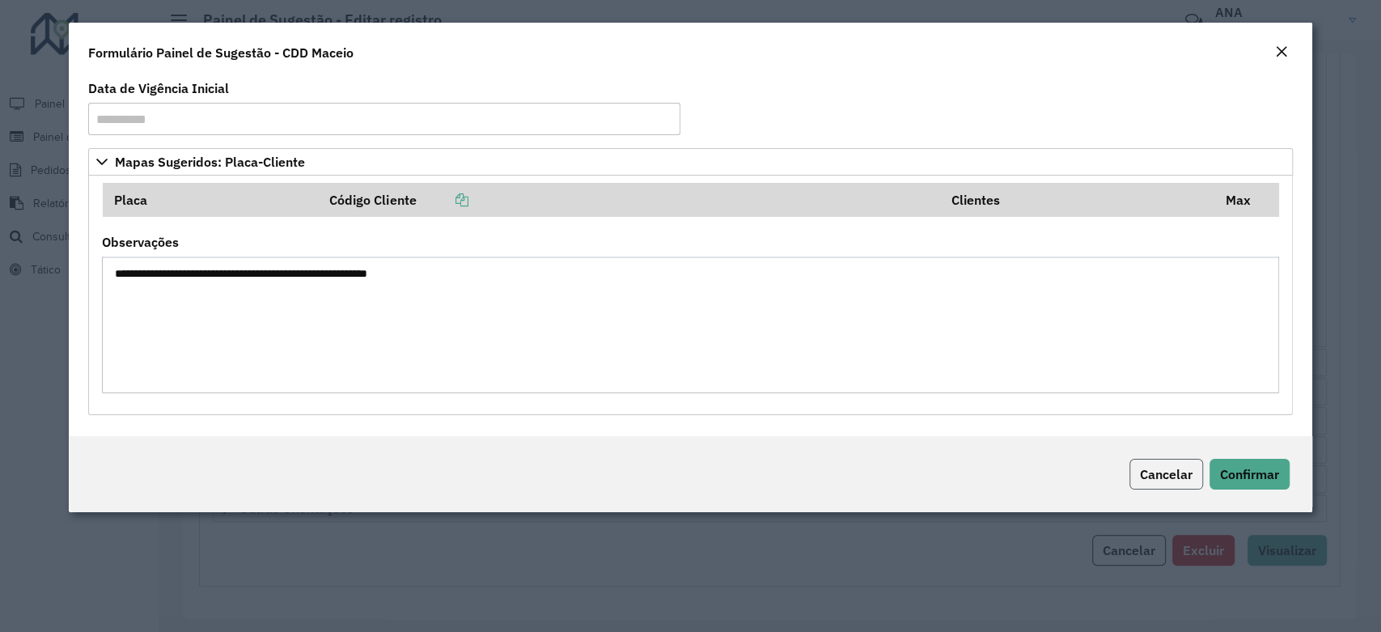
click at [1154, 488] on button "Cancelar" at bounding box center [1166, 474] width 74 height 31
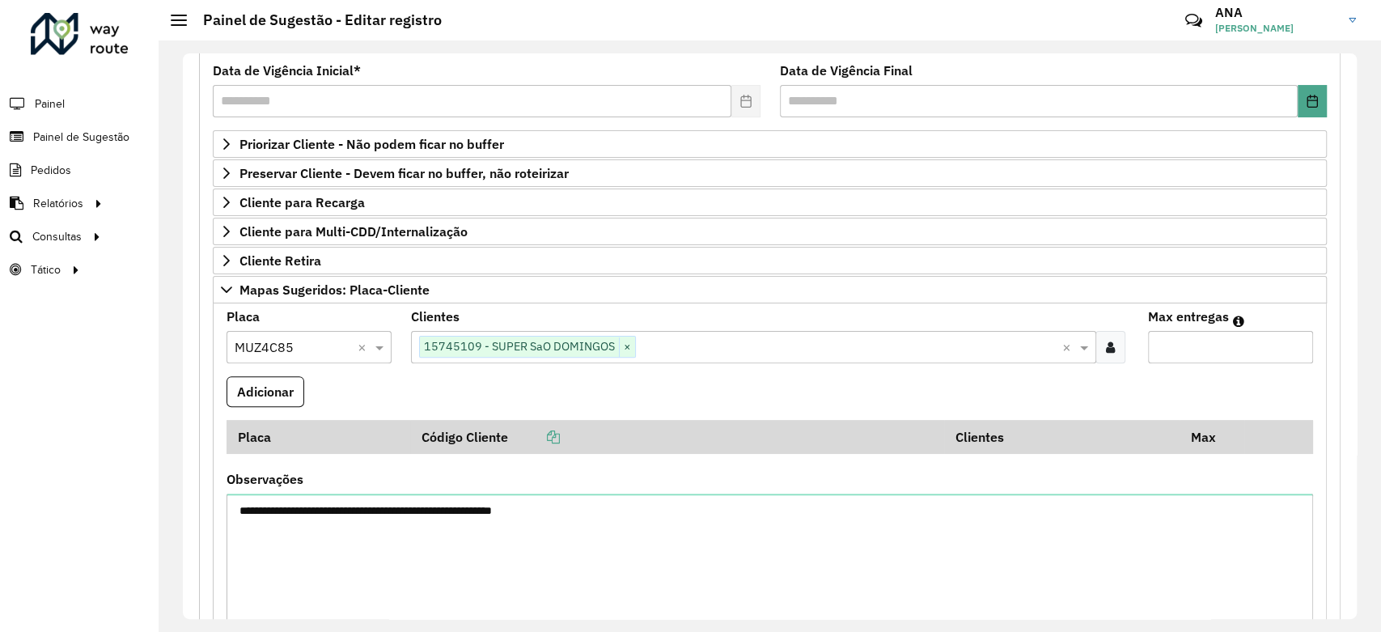
scroll to position [102, 0]
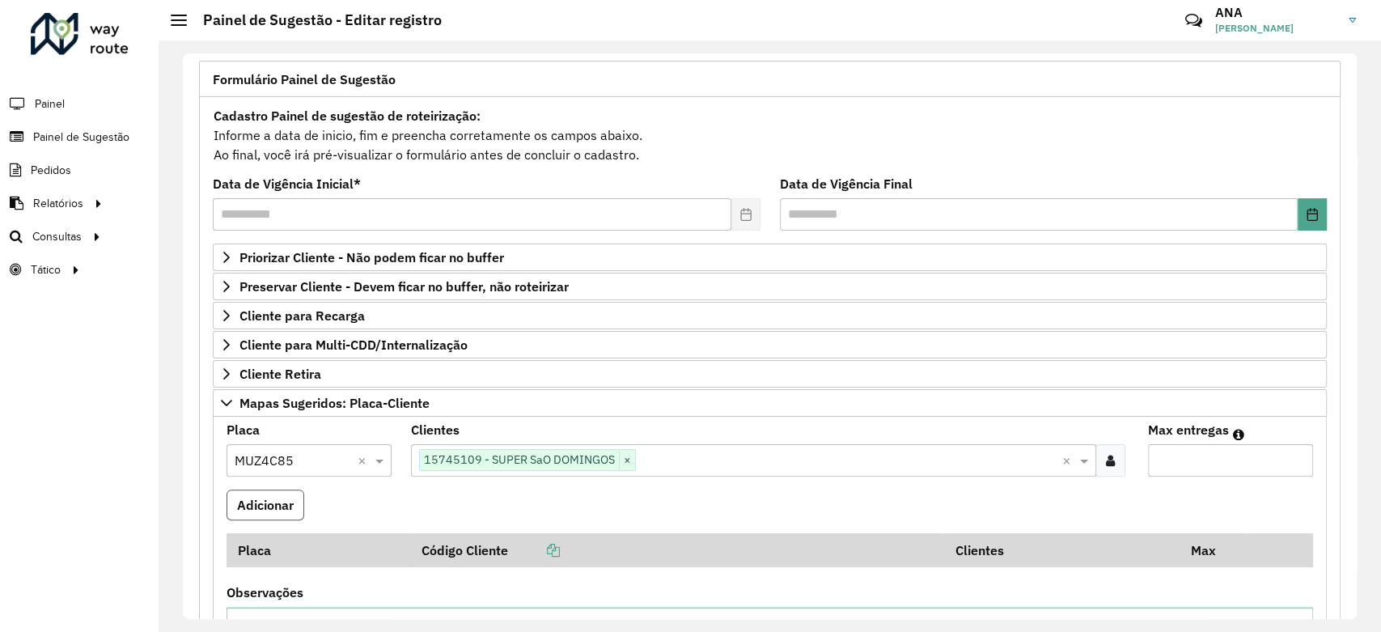
click at [263, 508] on button "Adicionar" at bounding box center [265, 504] width 78 height 31
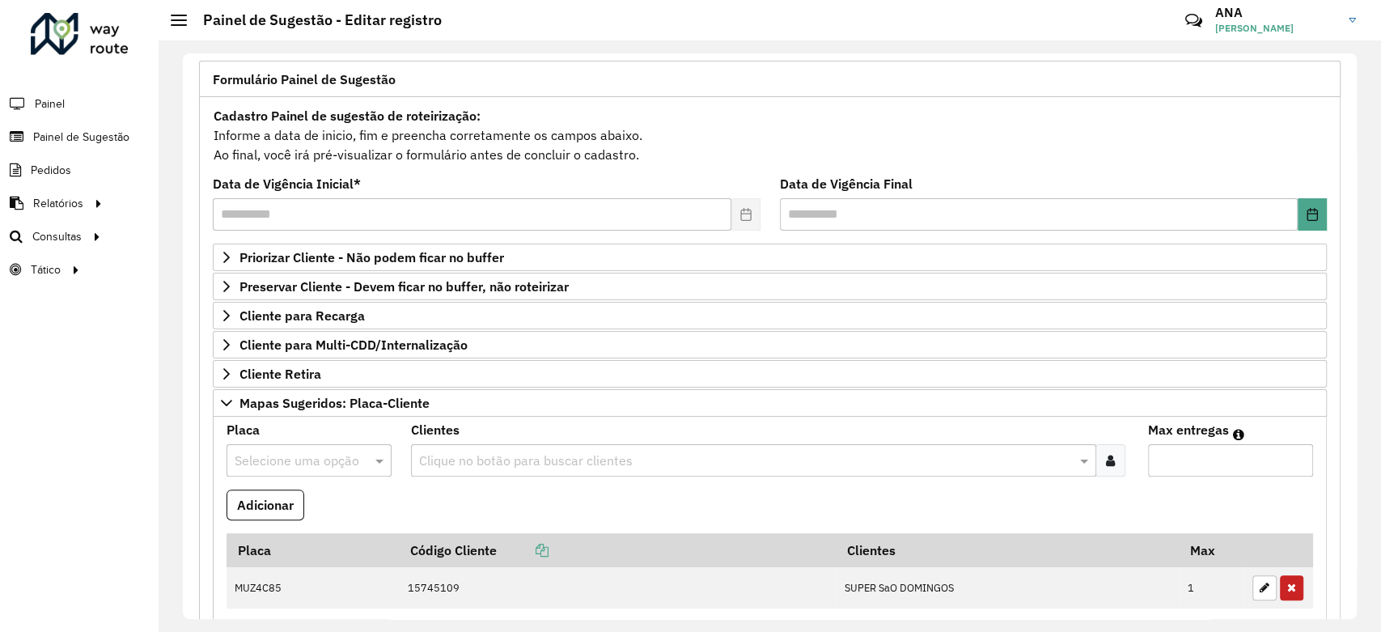
scroll to position [561, 0]
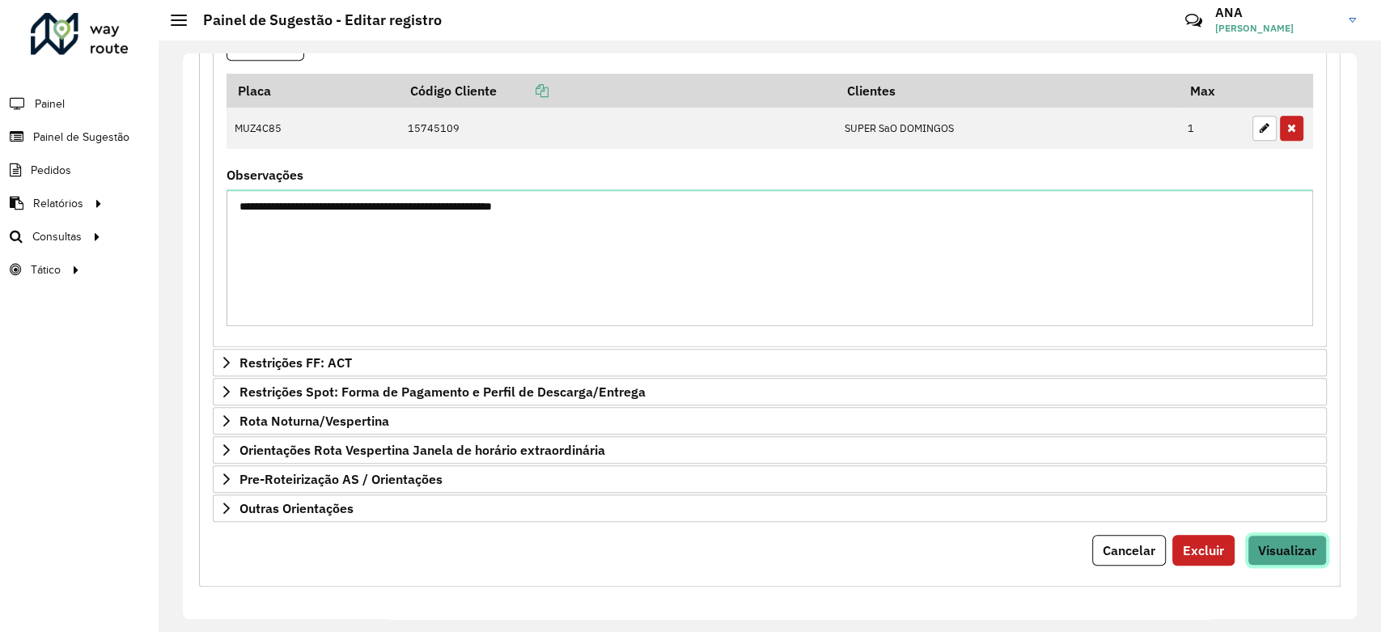
click at [1285, 543] on span "Visualizar" at bounding box center [1287, 550] width 58 height 16
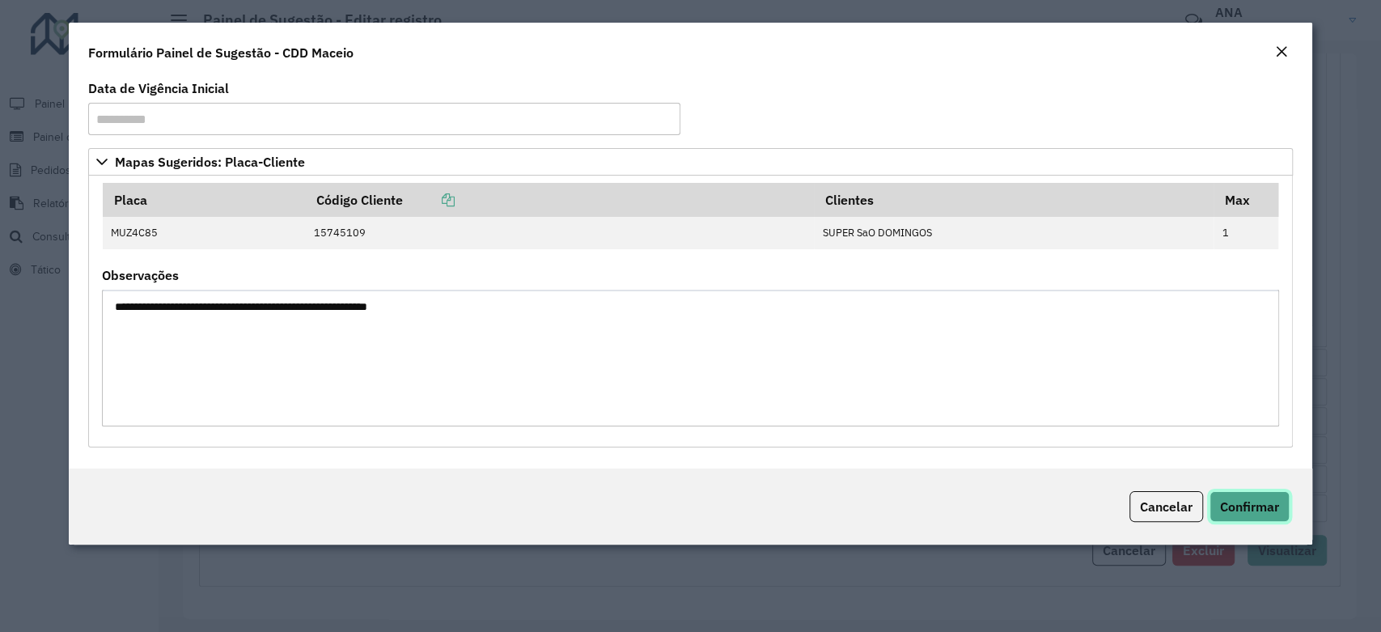
click at [1247, 504] on span "Confirmar" at bounding box center [1249, 506] width 59 height 16
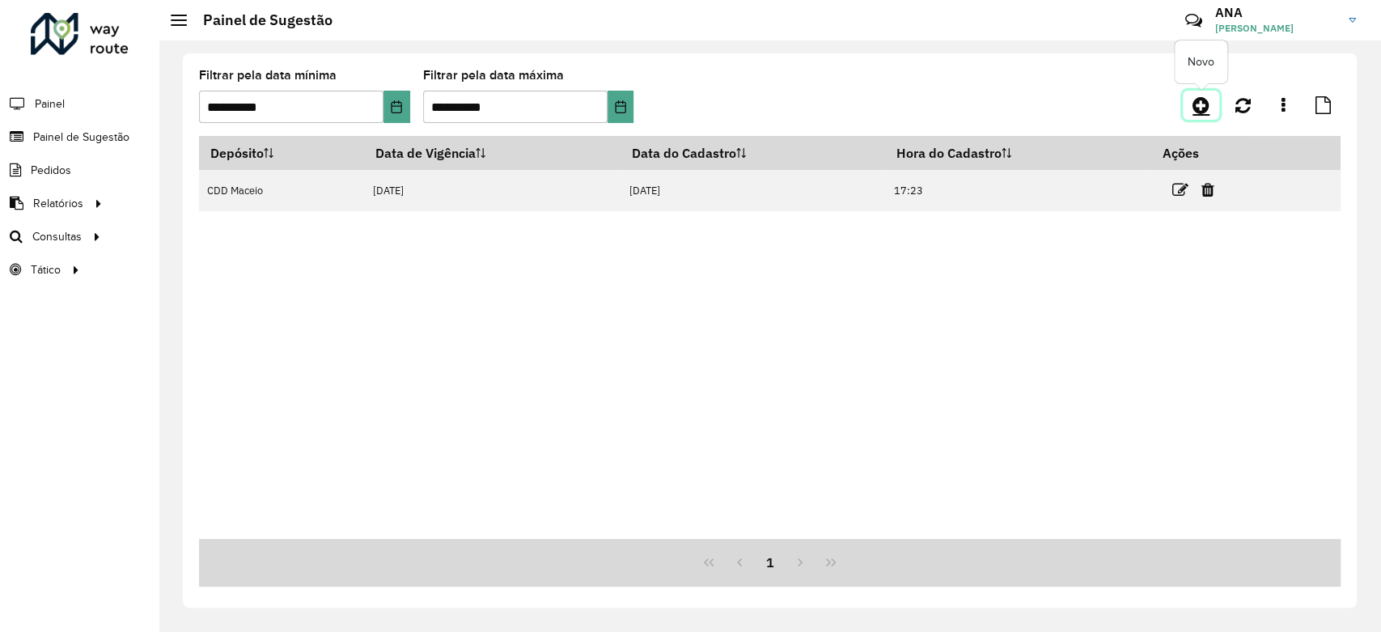
click at [1193, 103] on icon at bounding box center [1200, 104] width 17 height 19
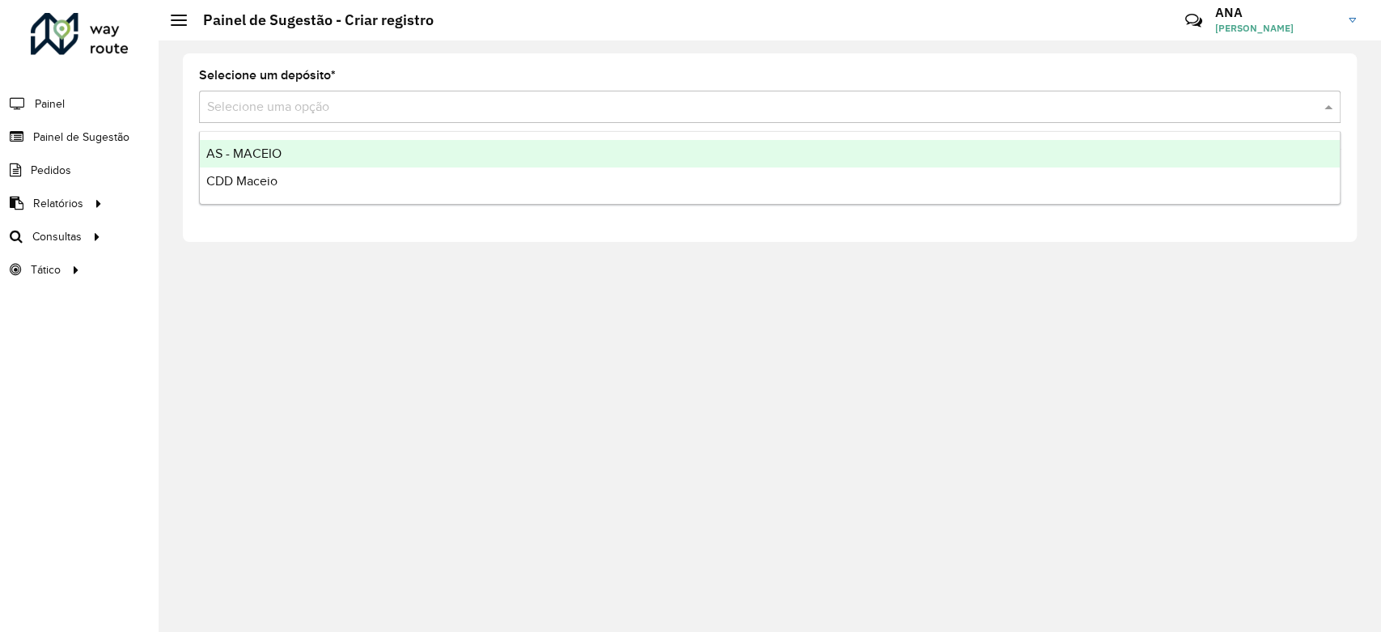
click at [767, 104] on input "text" at bounding box center [753, 107] width 1093 height 19
click at [545, 149] on div "AS - MACEIO" at bounding box center [770, 153] width 1140 height 27
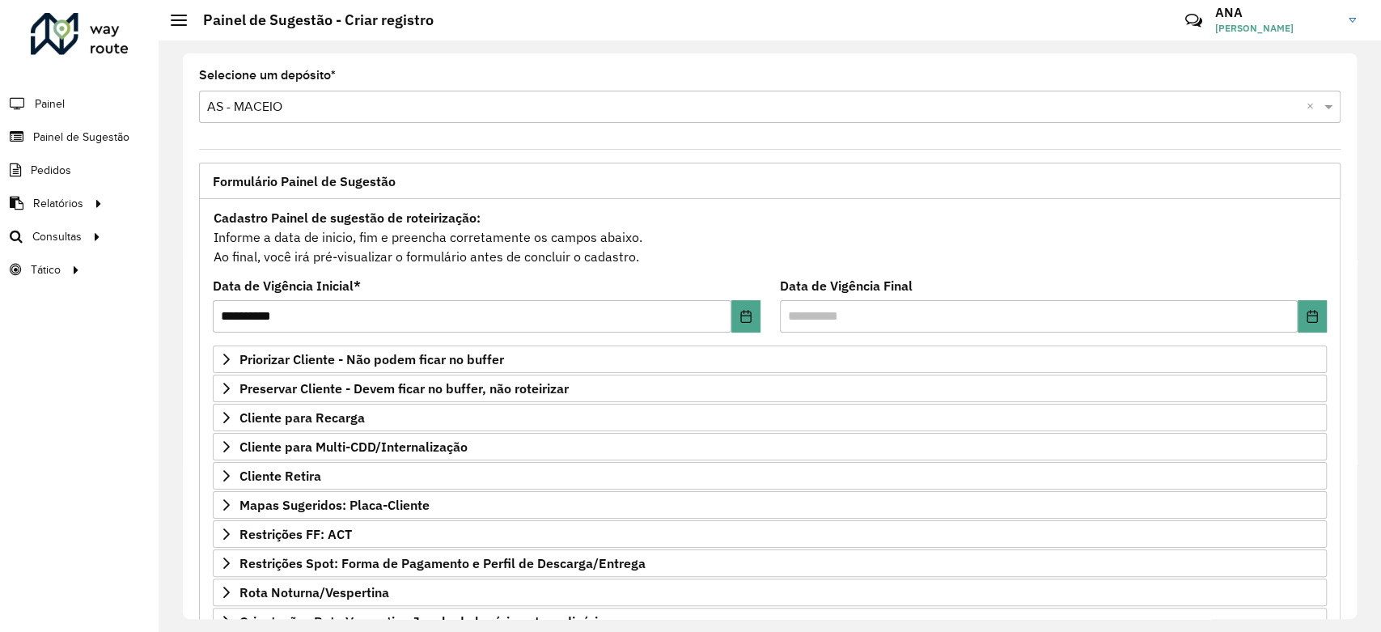
scroll to position [159, 0]
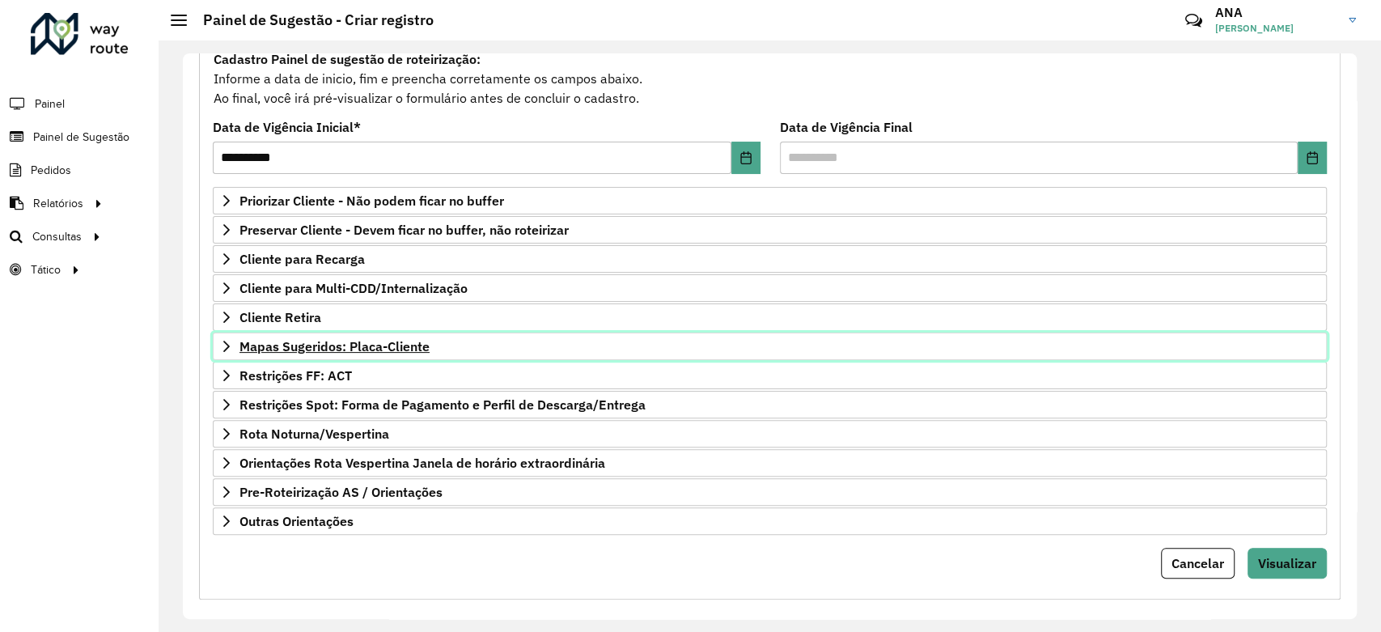
click at [365, 340] on span "Mapas Sugeridos: Placa-Cliente" at bounding box center [334, 346] width 190 height 13
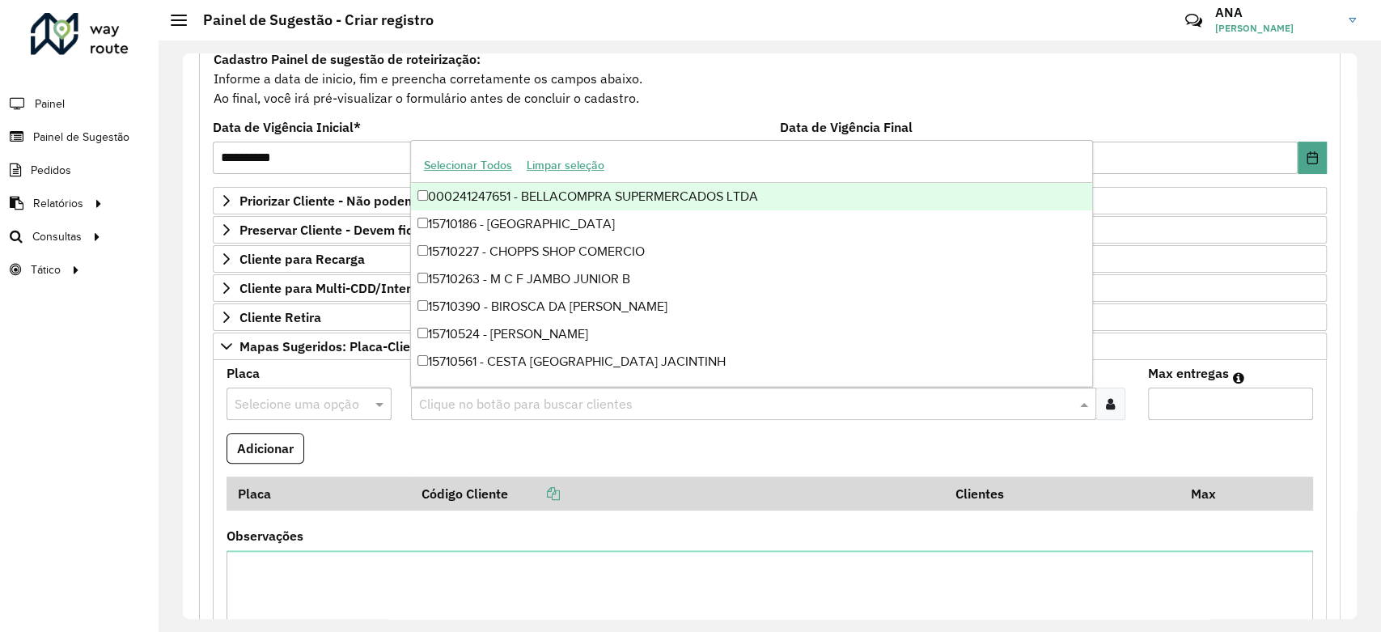
click at [456, 412] on div "Clique no botão para buscar clientes" at bounding box center [753, 403] width 685 height 32
paste input "*****"
type input "*****"
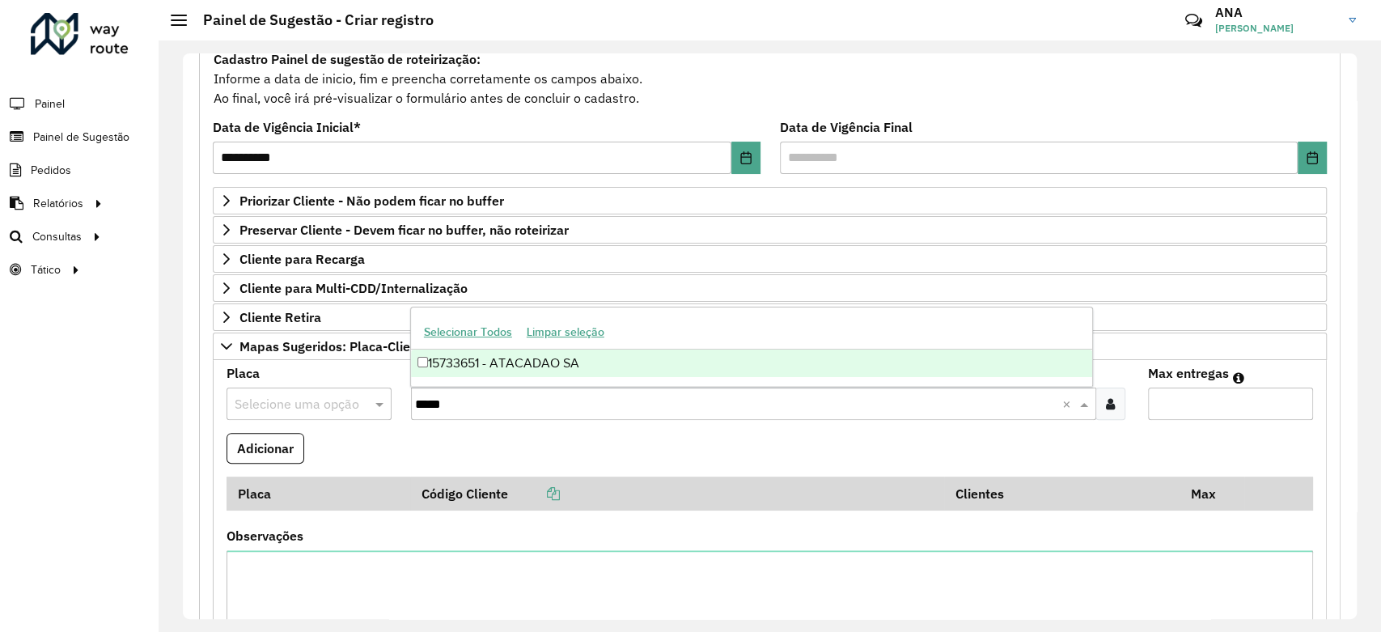
click at [472, 370] on div "15733651 - ATACADAO SA" at bounding box center [751, 362] width 681 height 27
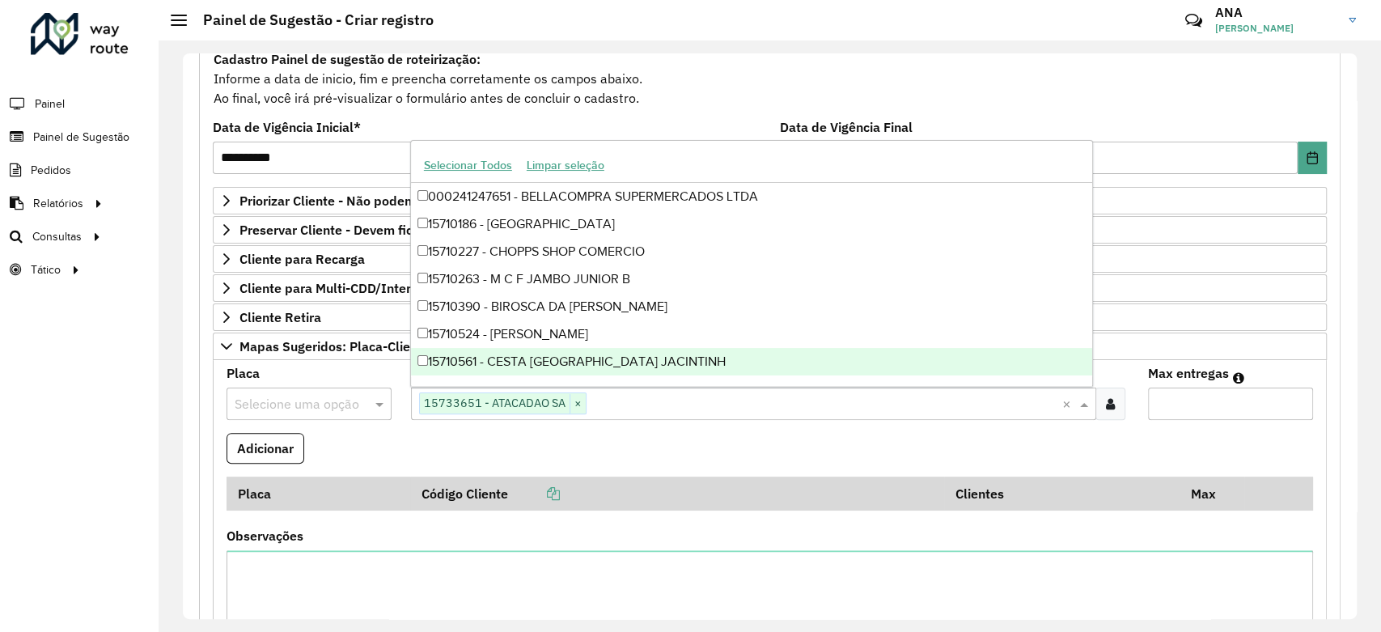
click at [316, 400] on input "text" at bounding box center [293, 404] width 116 height 19
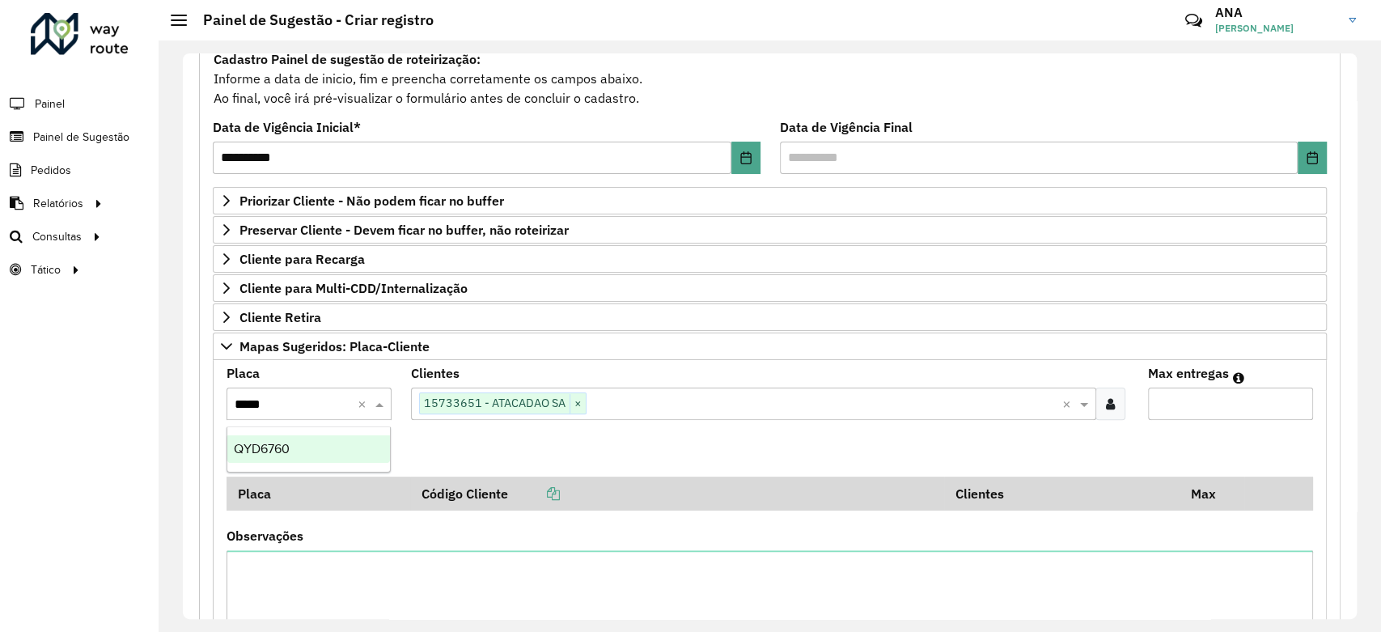
type input "******"
click at [318, 450] on div "QYD6760" at bounding box center [308, 448] width 163 height 27
click at [1254, 408] on input "Max entregas" at bounding box center [1230, 403] width 165 height 32
type input "*"
click at [263, 440] on button "Adicionar" at bounding box center [265, 448] width 78 height 31
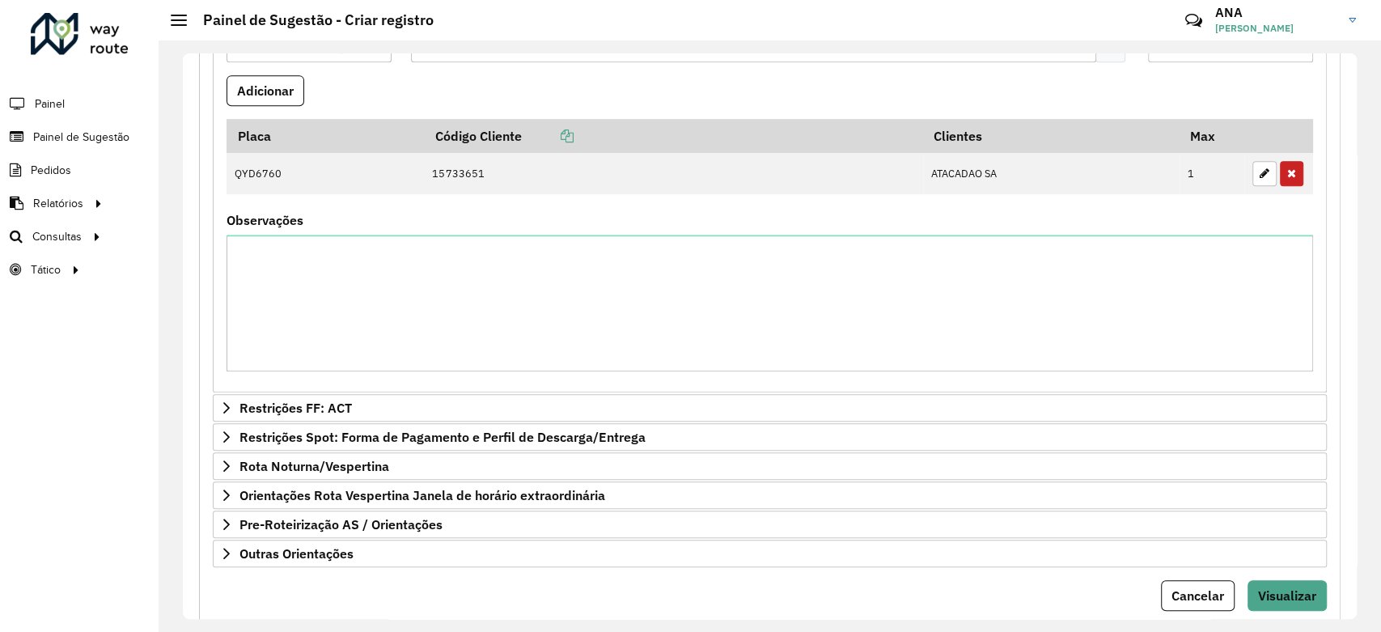
scroll to position [518, 0]
click at [1306, 598] on span "Visualizar" at bounding box center [1287, 594] width 58 height 16
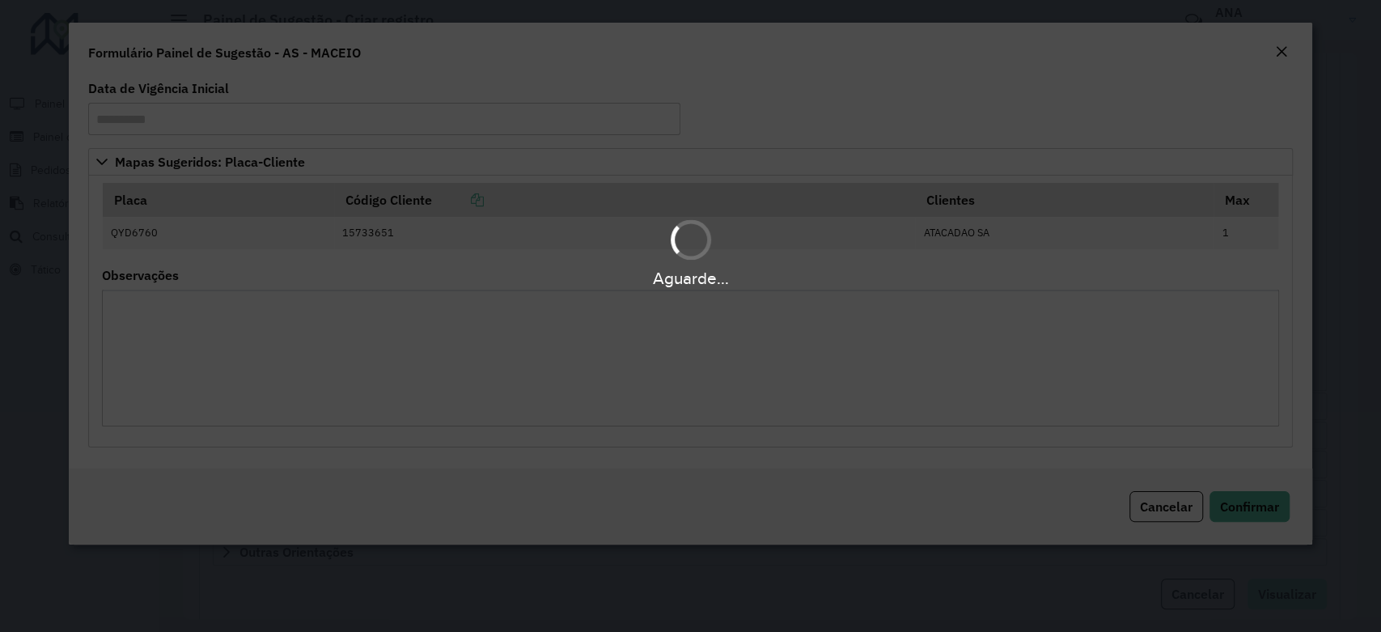
click at [1306, 598] on body "Aguarde... Pop-up bloqueado! Seu navegador bloqueou automáticamente a abertura …" at bounding box center [690, 316] width 1381 height 632
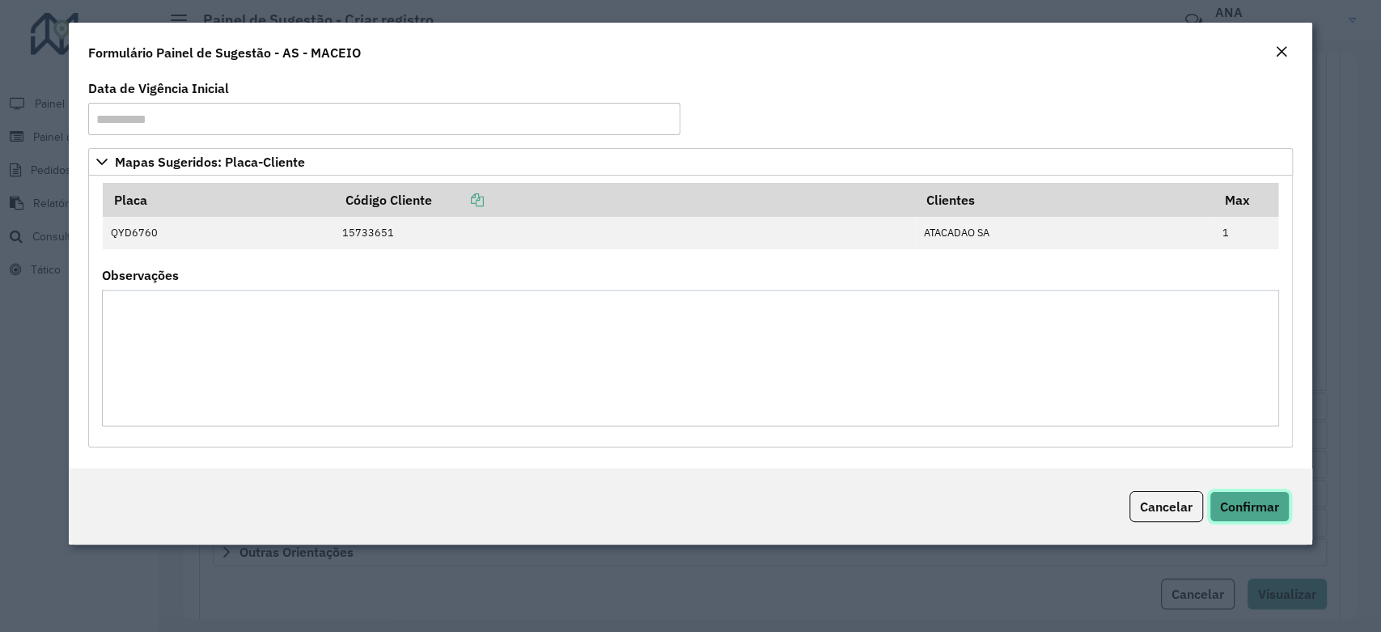
click at [1274, 510] on span "Confirmar" at bounding box center [1249, 506] width 59 height 16
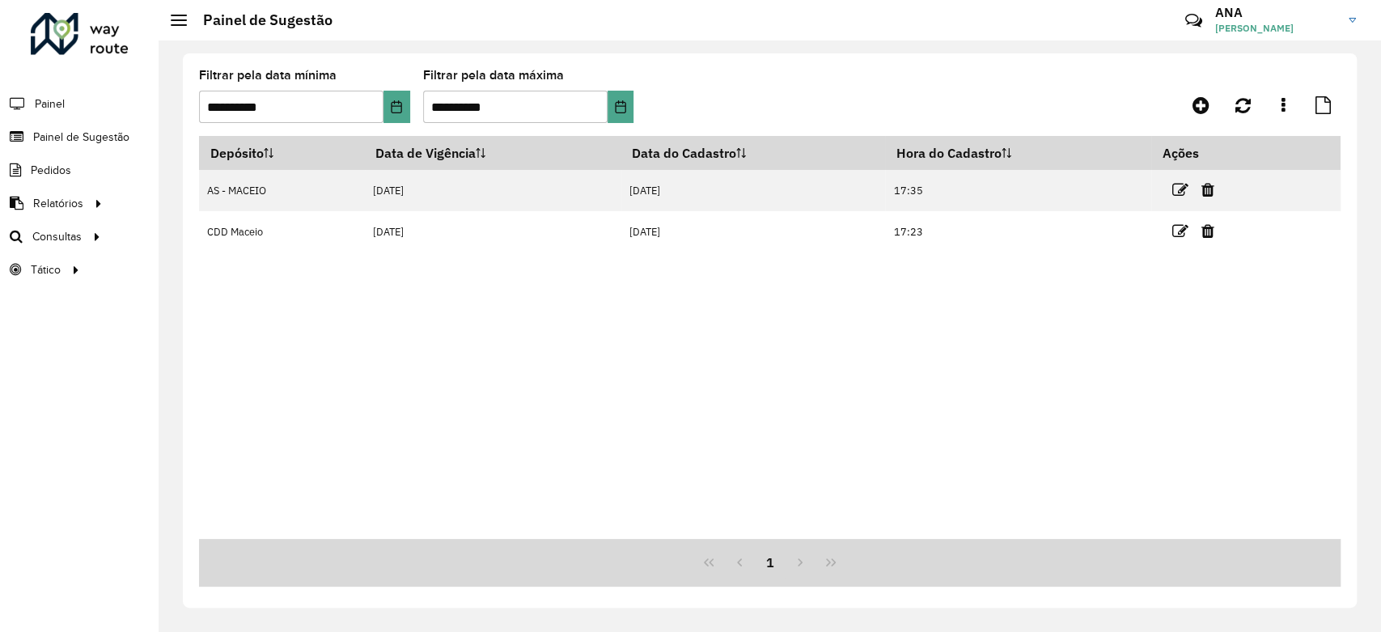
click at [590, 381] on div "Depósito Data de Vigência Data do Cadastro Hora do Cadastro Ações AS - MACEIO […" at bounding box center [769, 337] width 1141 height 403
